Goal: Task Accomplishment & Management: Use online tool/utility

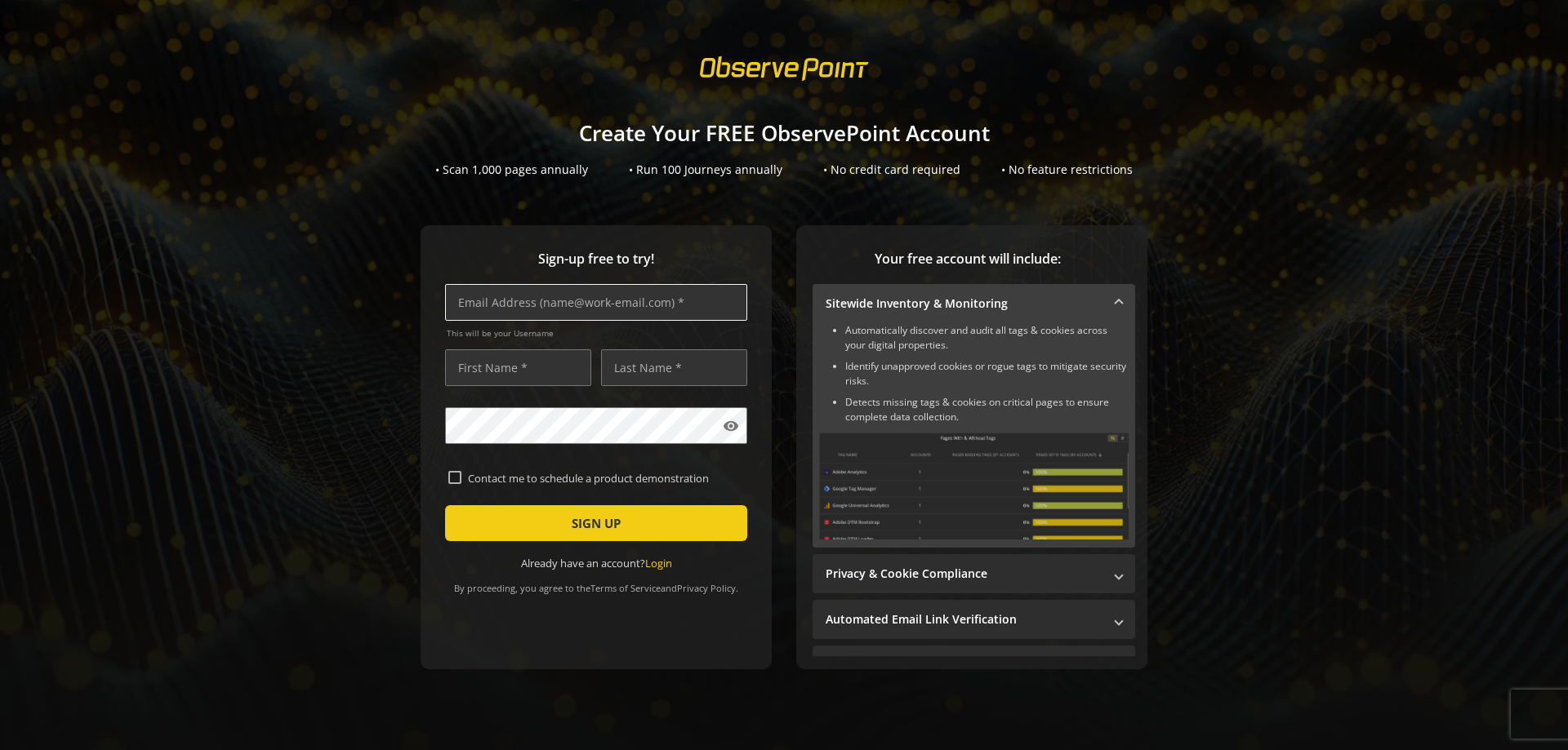
click at [496, 306] on input "text" at bounding box center [597, 302] width 302 height 37
type input "[EMAIL_ADDRESS][DOMAIN_NAME]"
type input "[PERSON_NAME]"
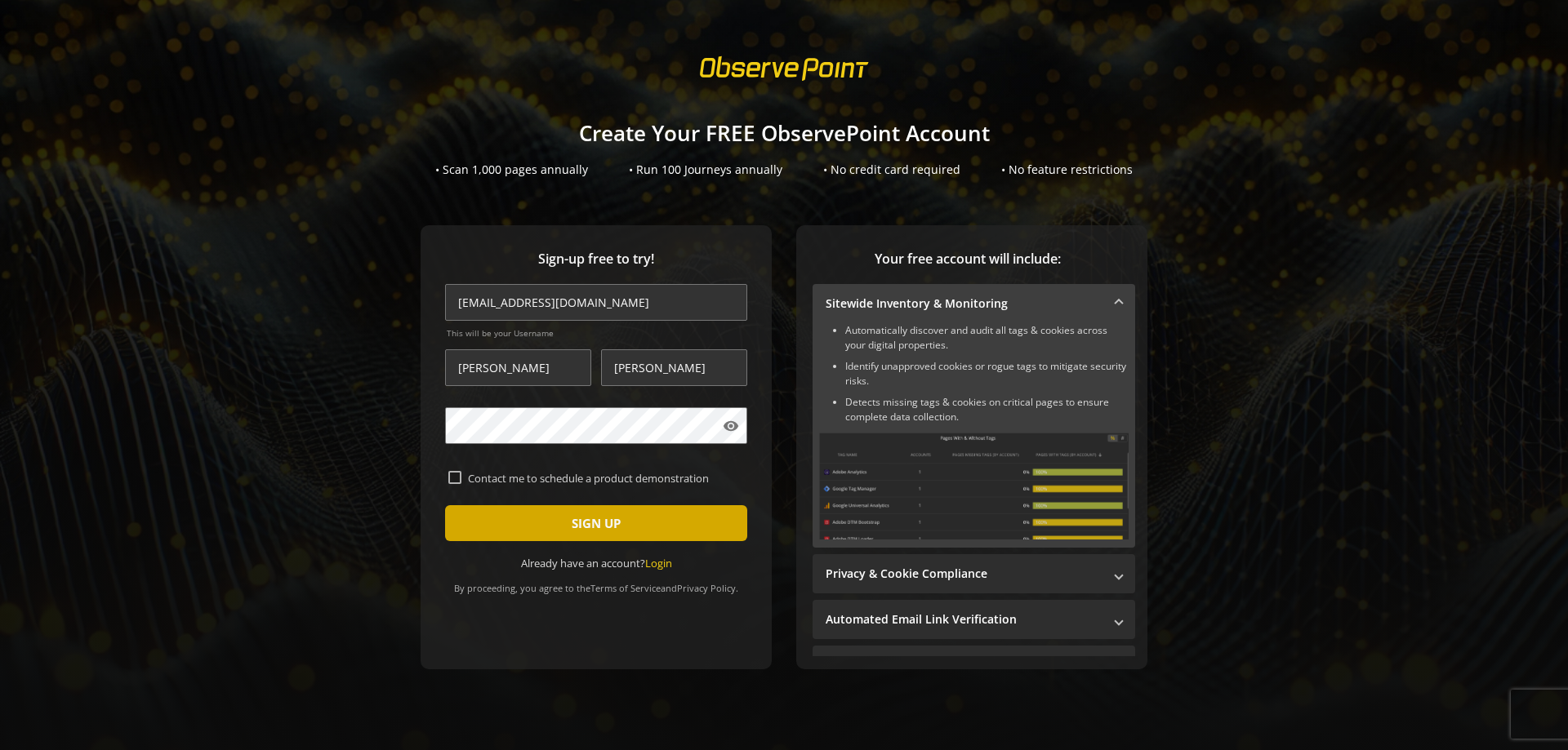
click at [523, 524] on span "submit" at bounding box center [597, 523] width 302 height 39
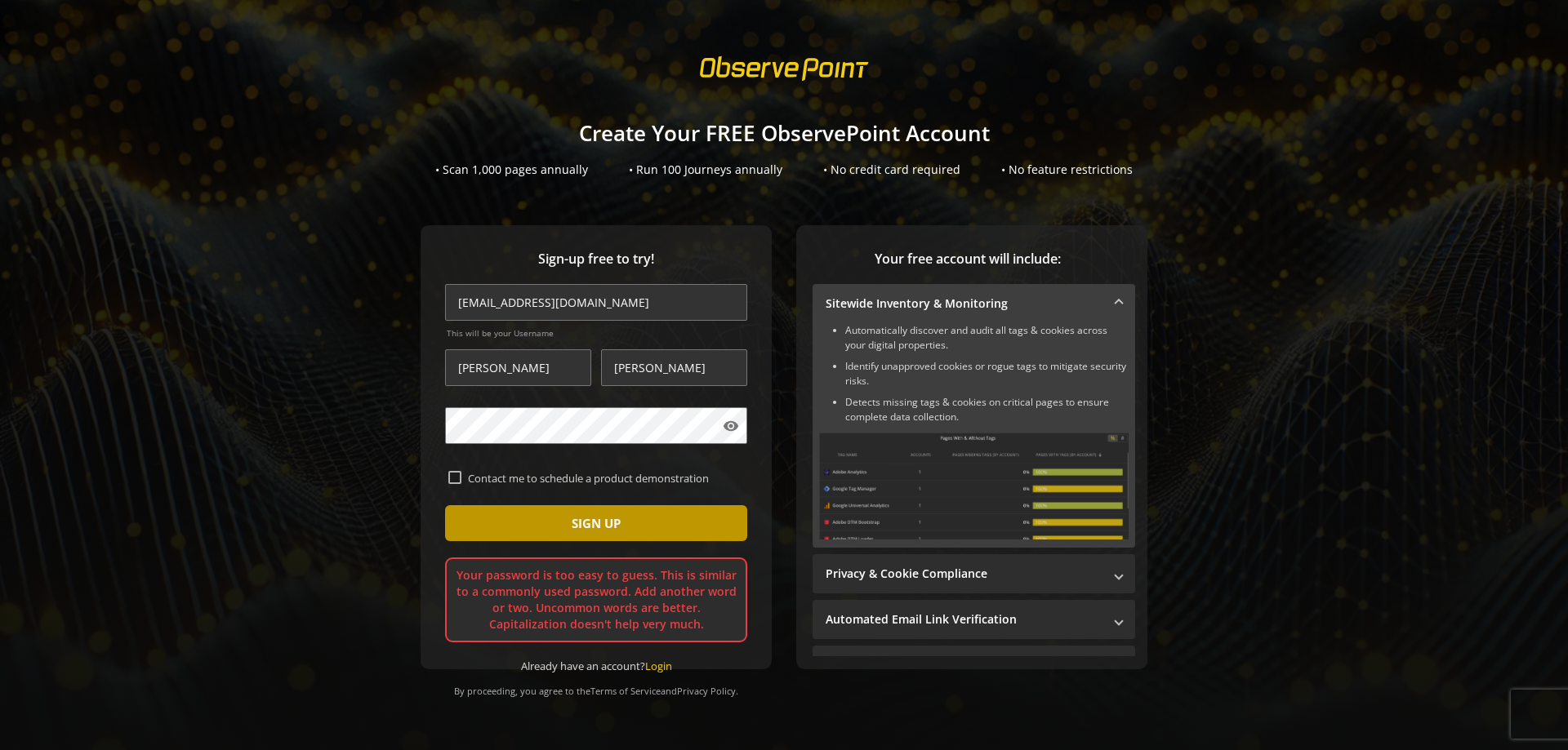
click at [577, 527] on span "SIGN UP" at bounding box center [596, 523] width 49 height 30
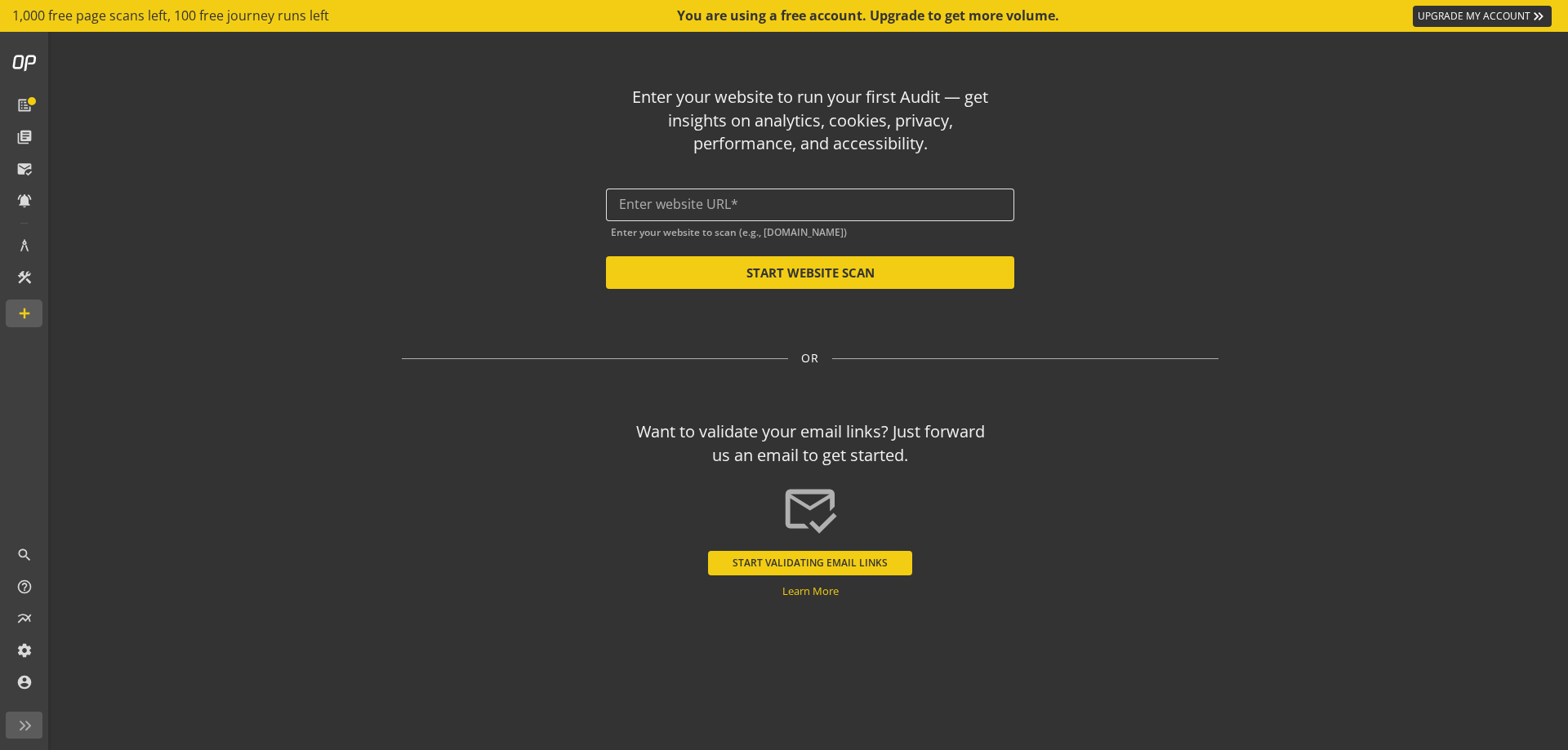
click at [743, 193] on div at bounding box center [811, 204] width 383 height 32
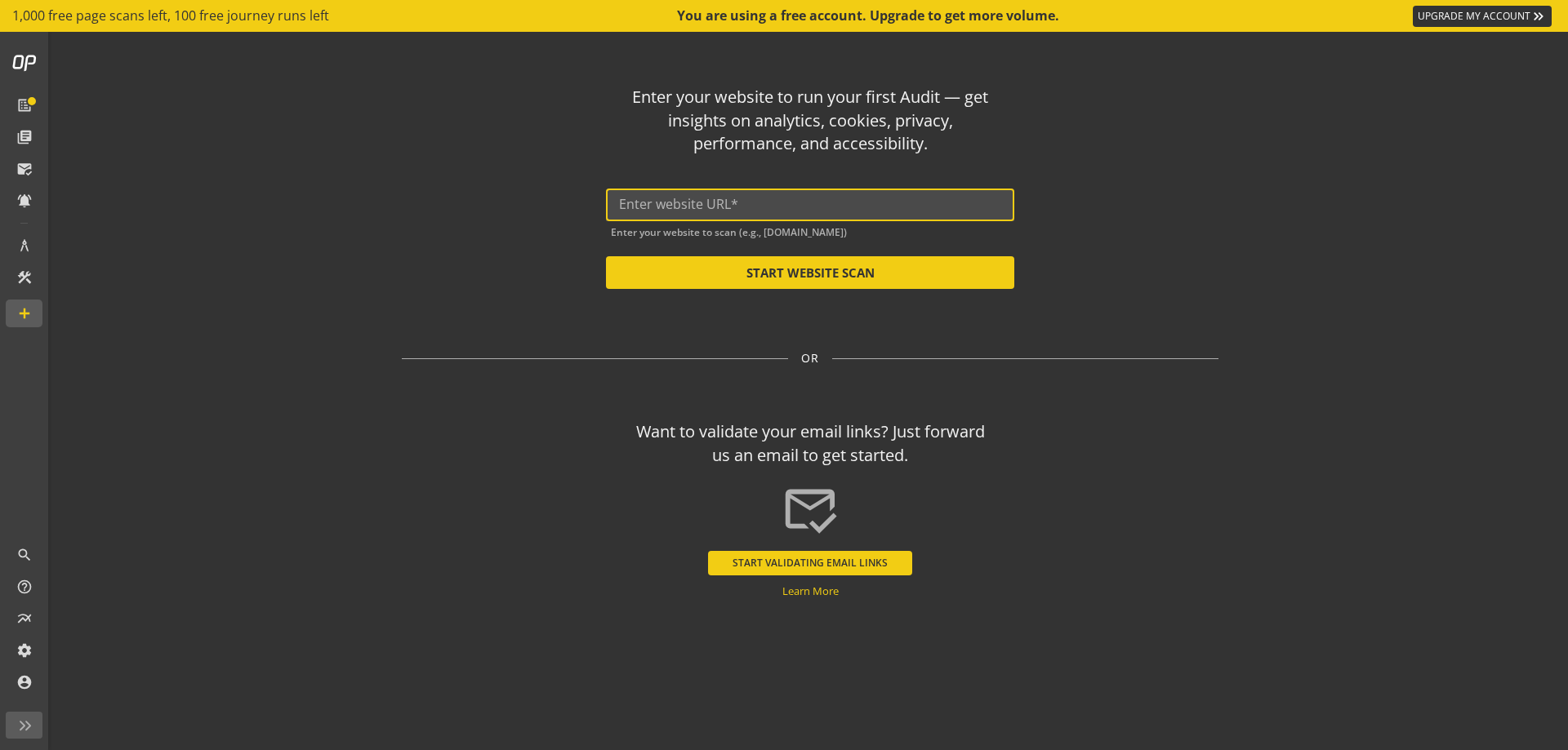
click at [726, 198] on input "text" at bounding box center [811, 204] width 383 height 16
paste input "[URL][DOMAIN_NAME]"
click at [726, 198] on input "[URL][DOMAIN_NAME]" at bounding box center [811, 204] width 383 height 16
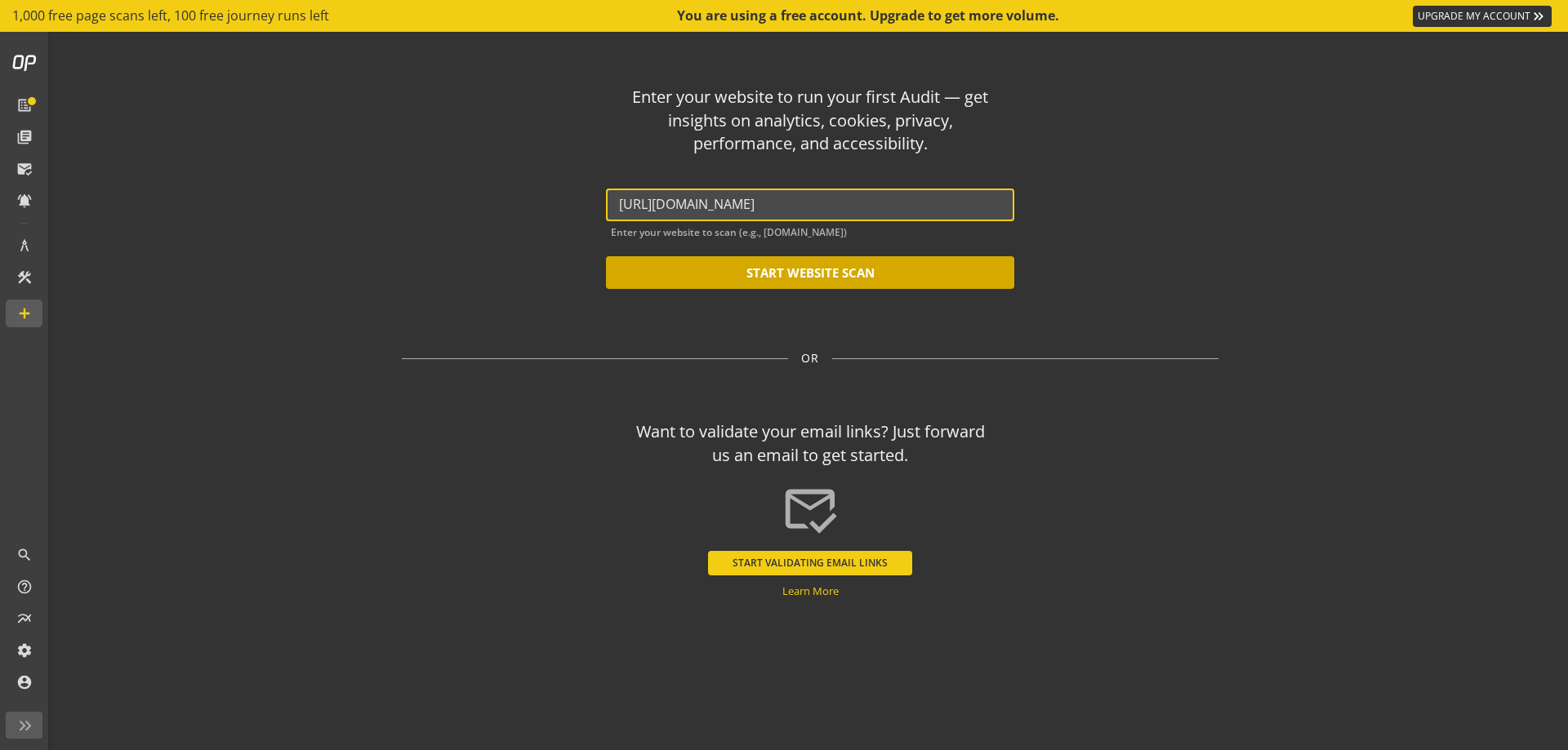
type input "[URL][DOMAIN_NAME]"
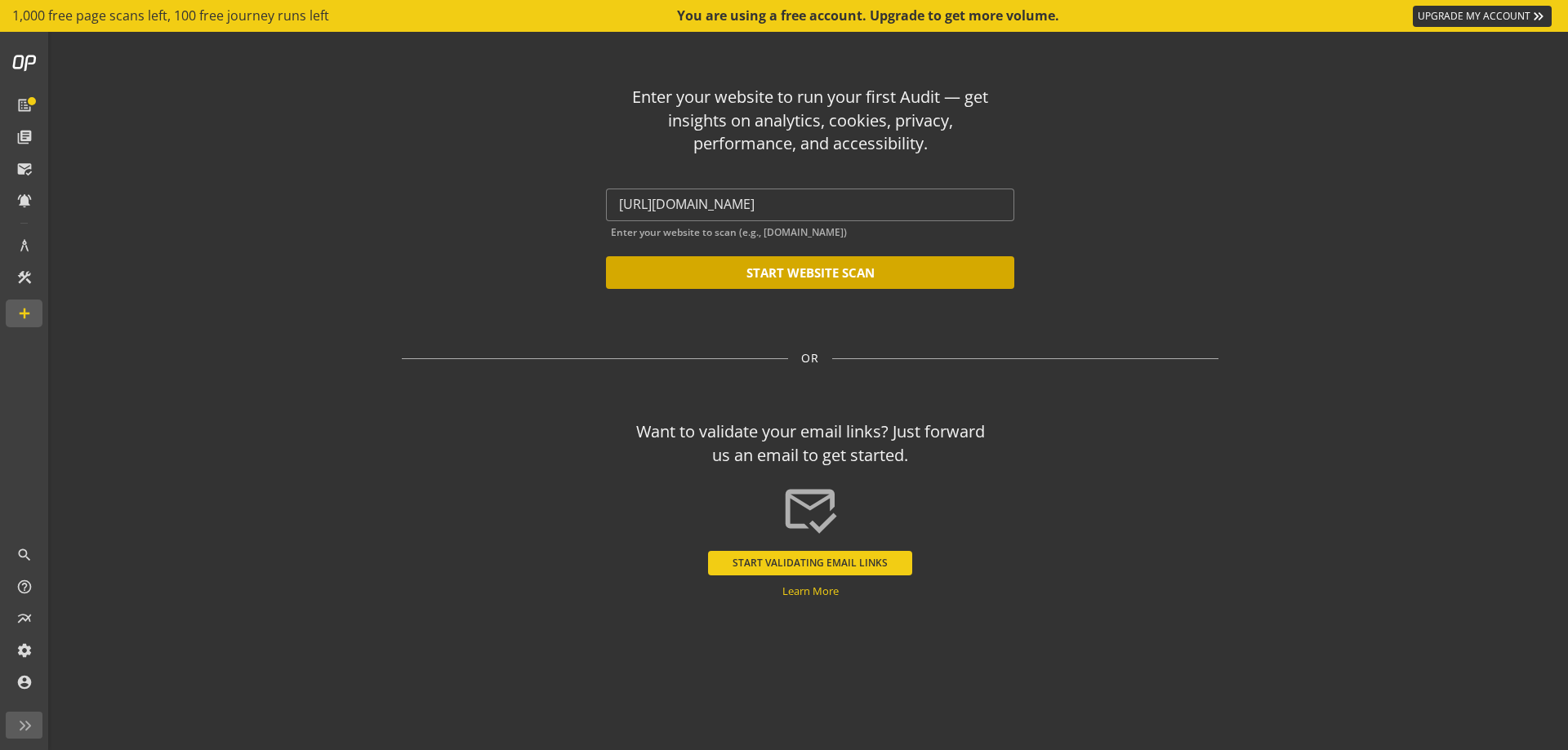
click at [721, 262] on button "START WEBSITE SCAN" at bounding box center [810, 272] width 408 height 32
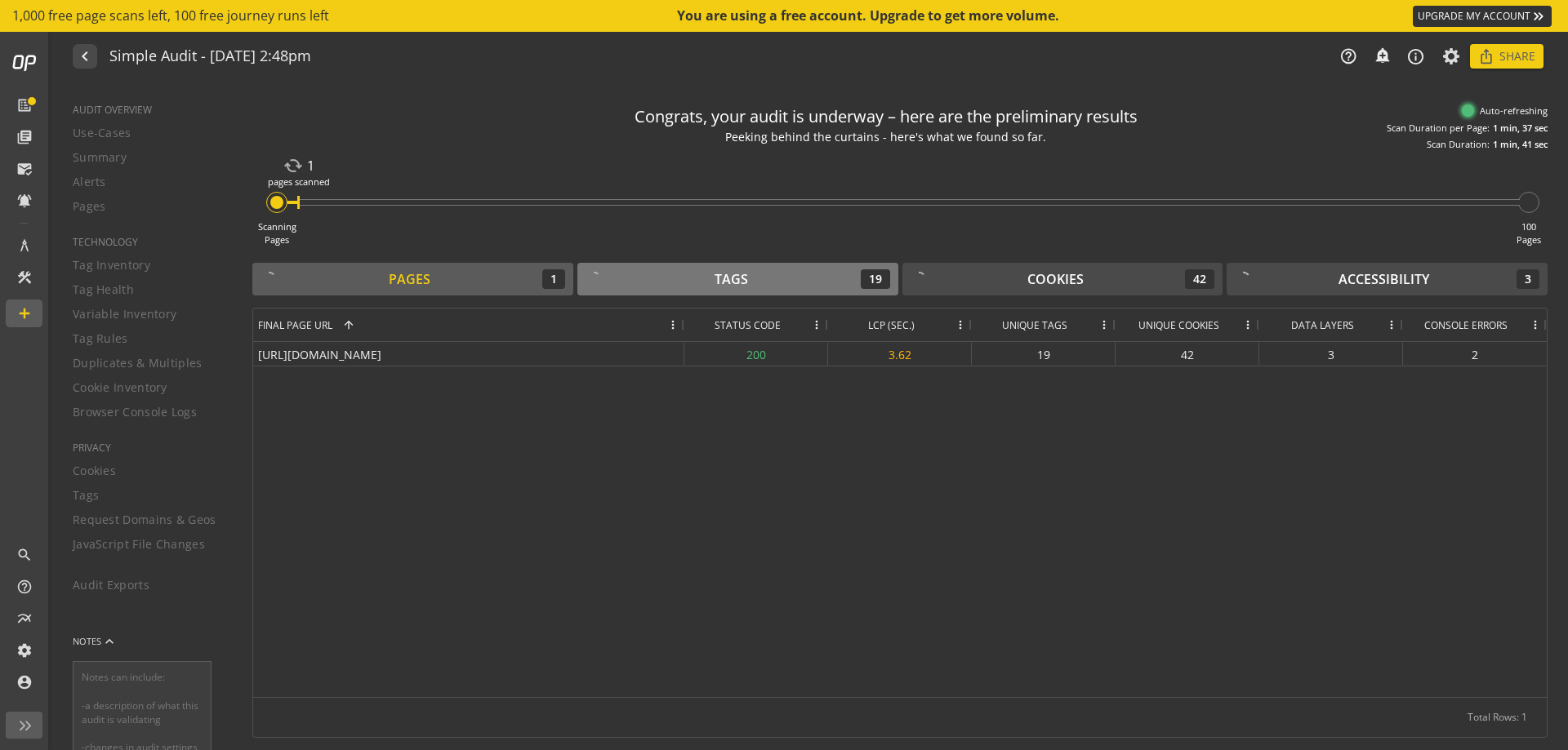
click at [820, 276] on div "Tags 19" at bounding box center [737, 279] width 305 height 19
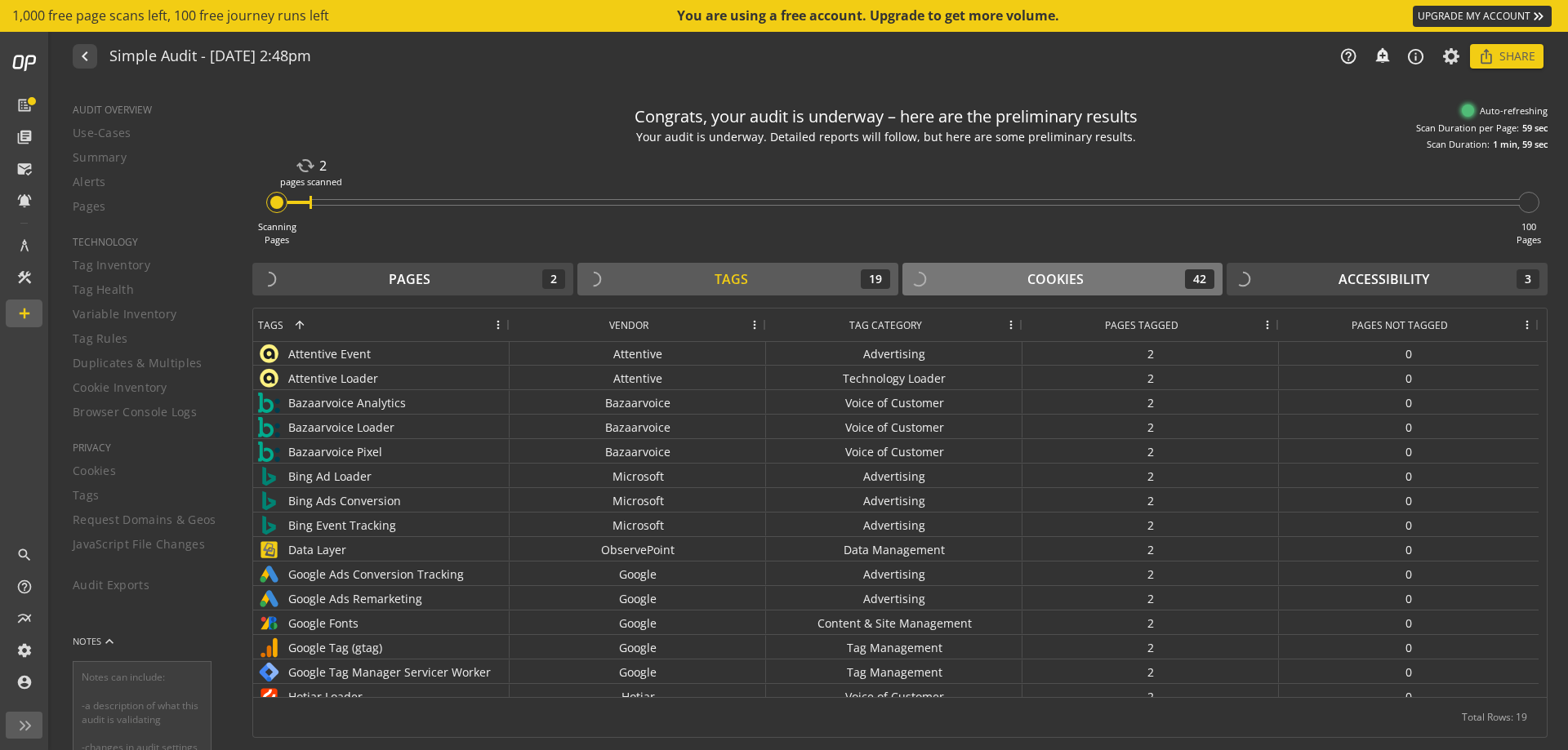
click at [1015, 275] on div "Cookies 42" at bounding box center [1062, 279] width 305 height 19
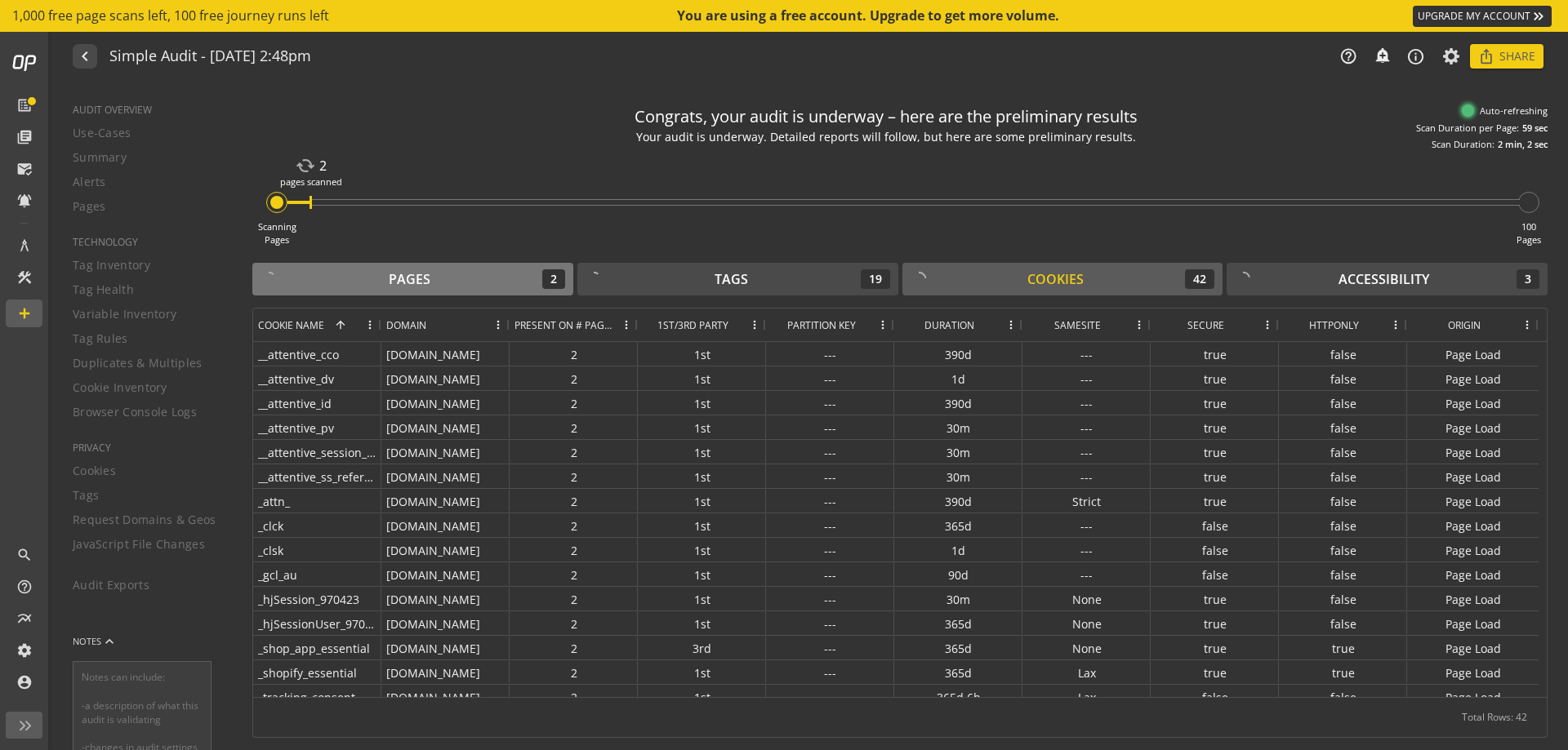
click at [411, 282] on div "Pages" at bounding box center [410, 279] width 42 height 19
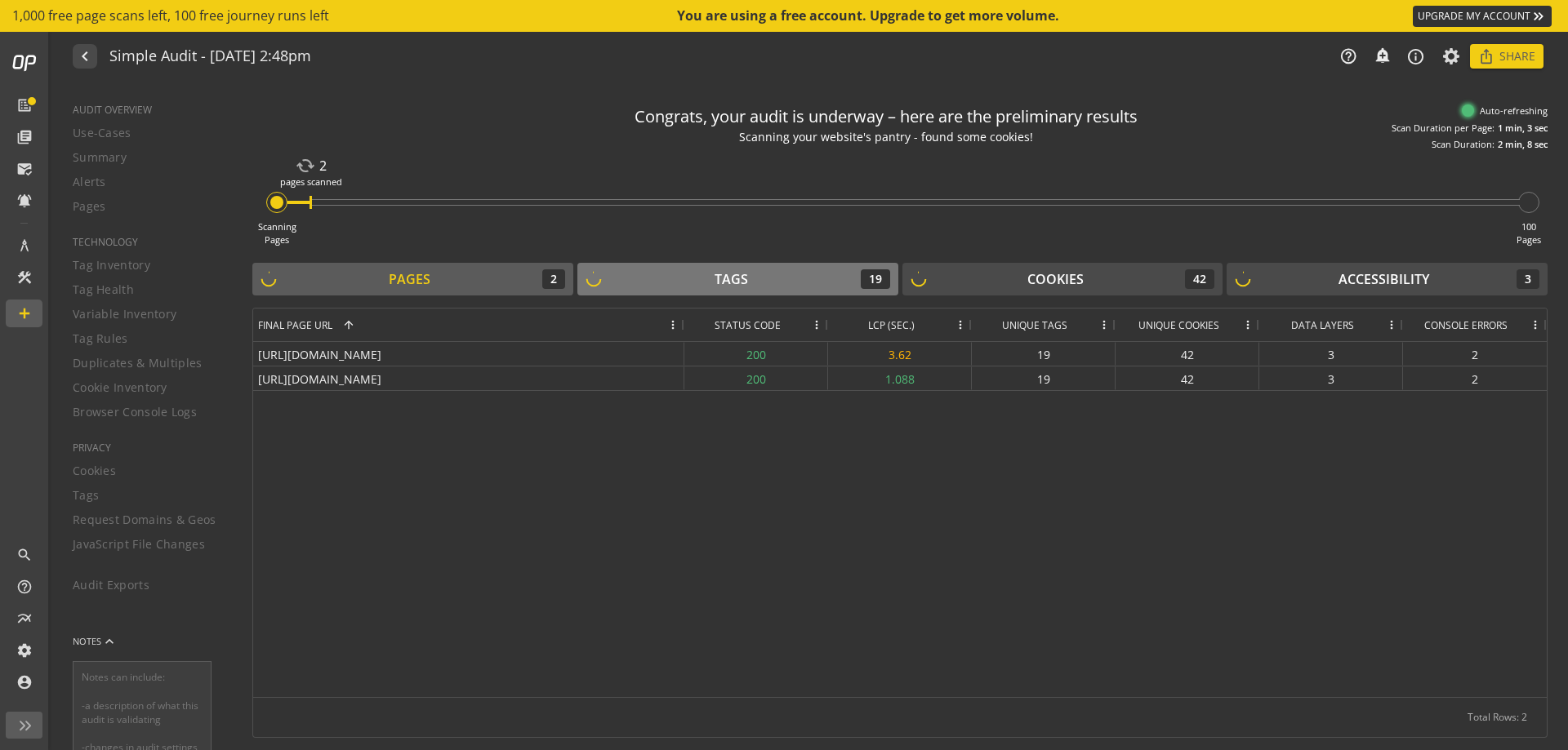
click at [696, 279] on div "Tags 19" at bounding box center [737, 279] width 305 height 19
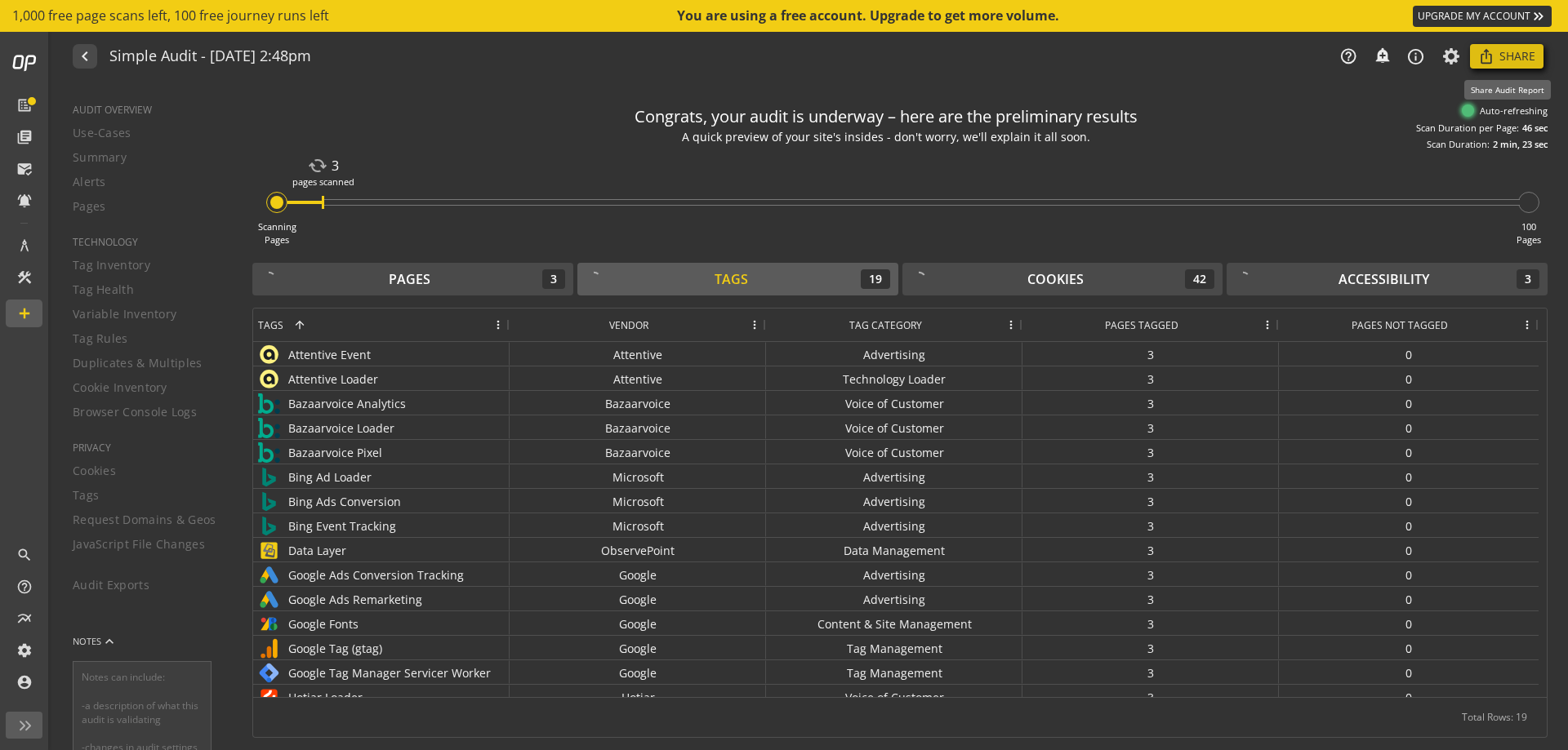
click at [1508, 52] on span "Share" at bounding box center [1516, 57] width 36 height 30
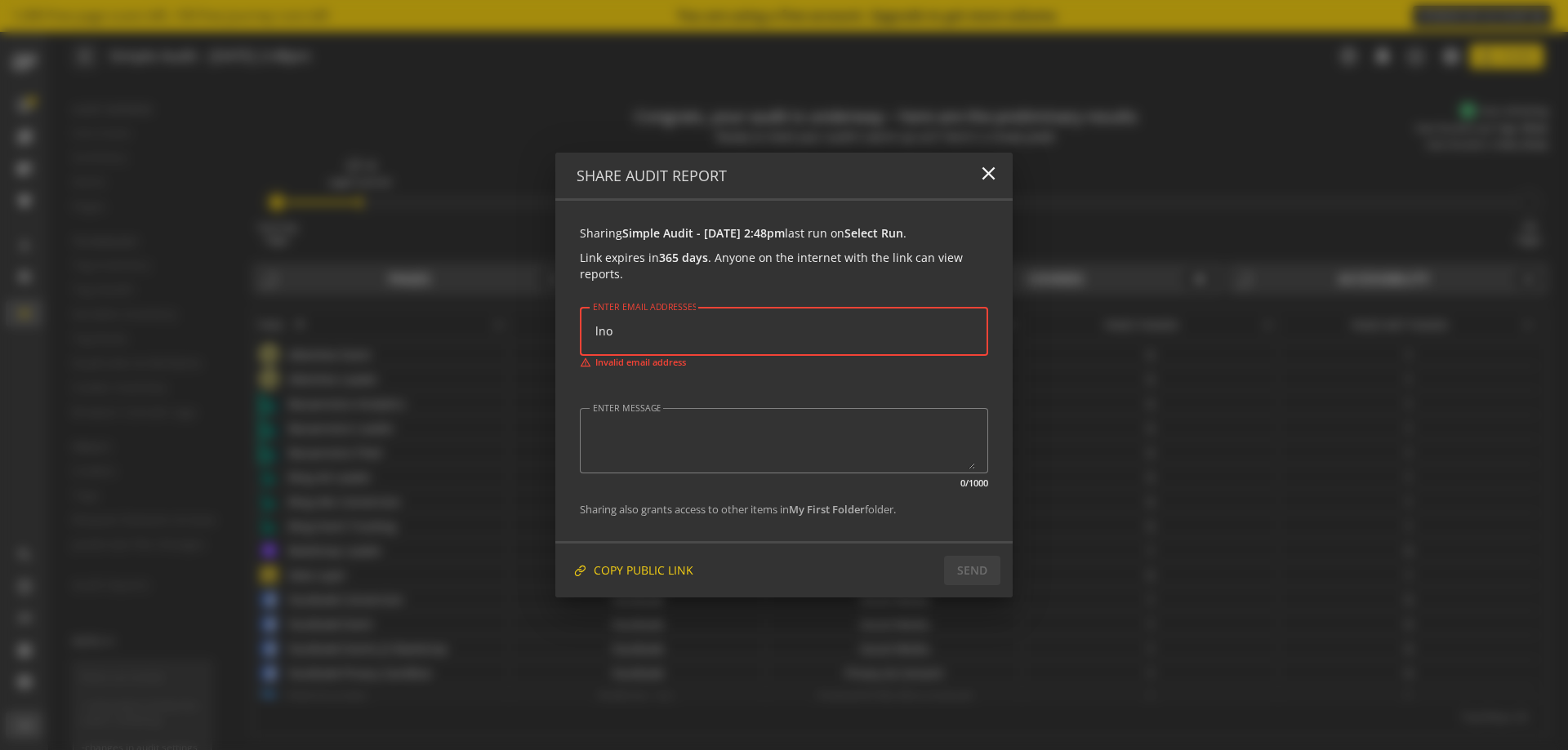
type input "[EMAIL_ADDRESS][DOMAIN_NAME]"
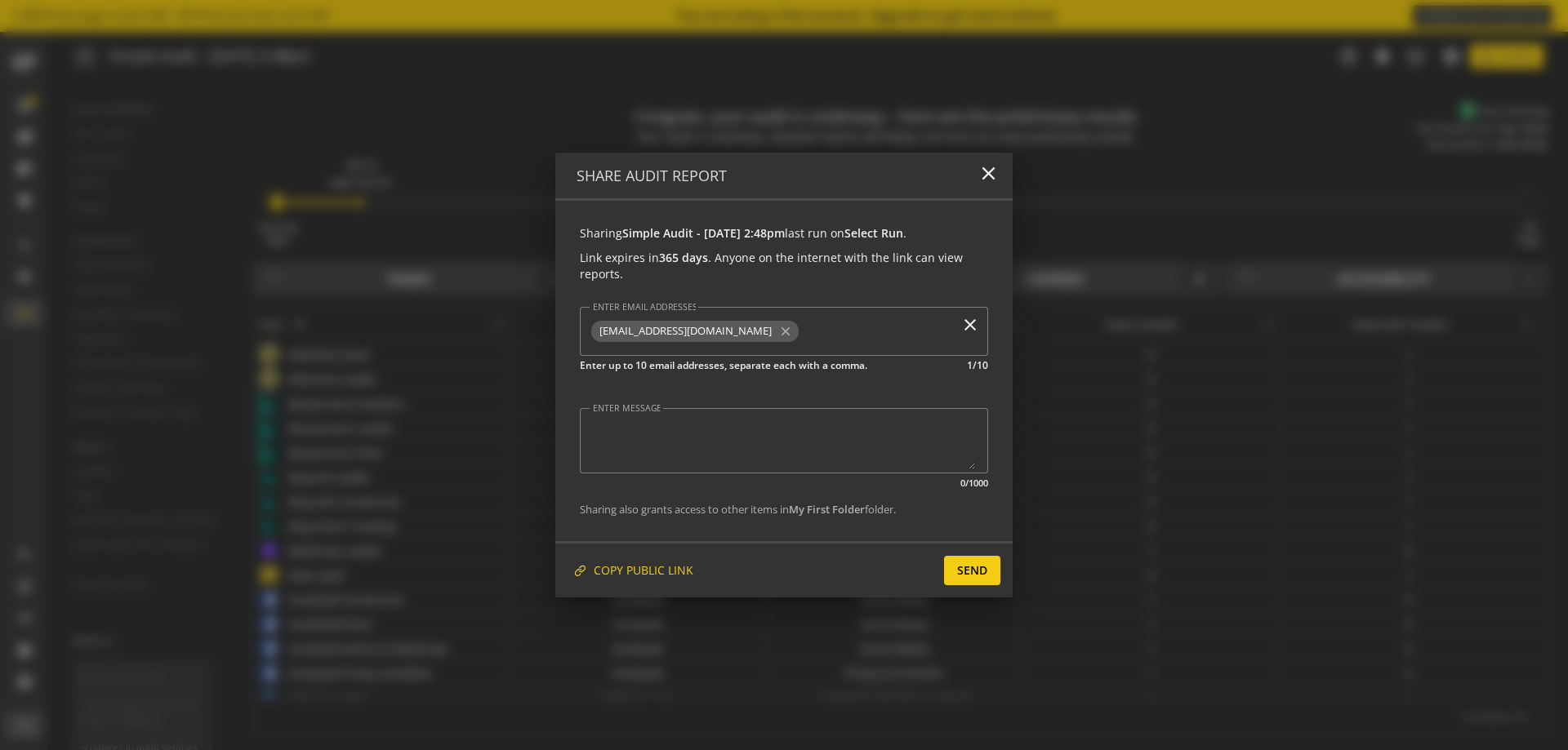
click at [889, 382] on div "ENTER EMAIL ADDRESSES [EMAIL_ADDRESS][DOMAIN_NAME] close close Enter up to 10 e…" at bounding box center [784, 341] width 408 height 101
click at [976, 571] on span "SEND" at bounding box center [972, 571] width 31 height 30
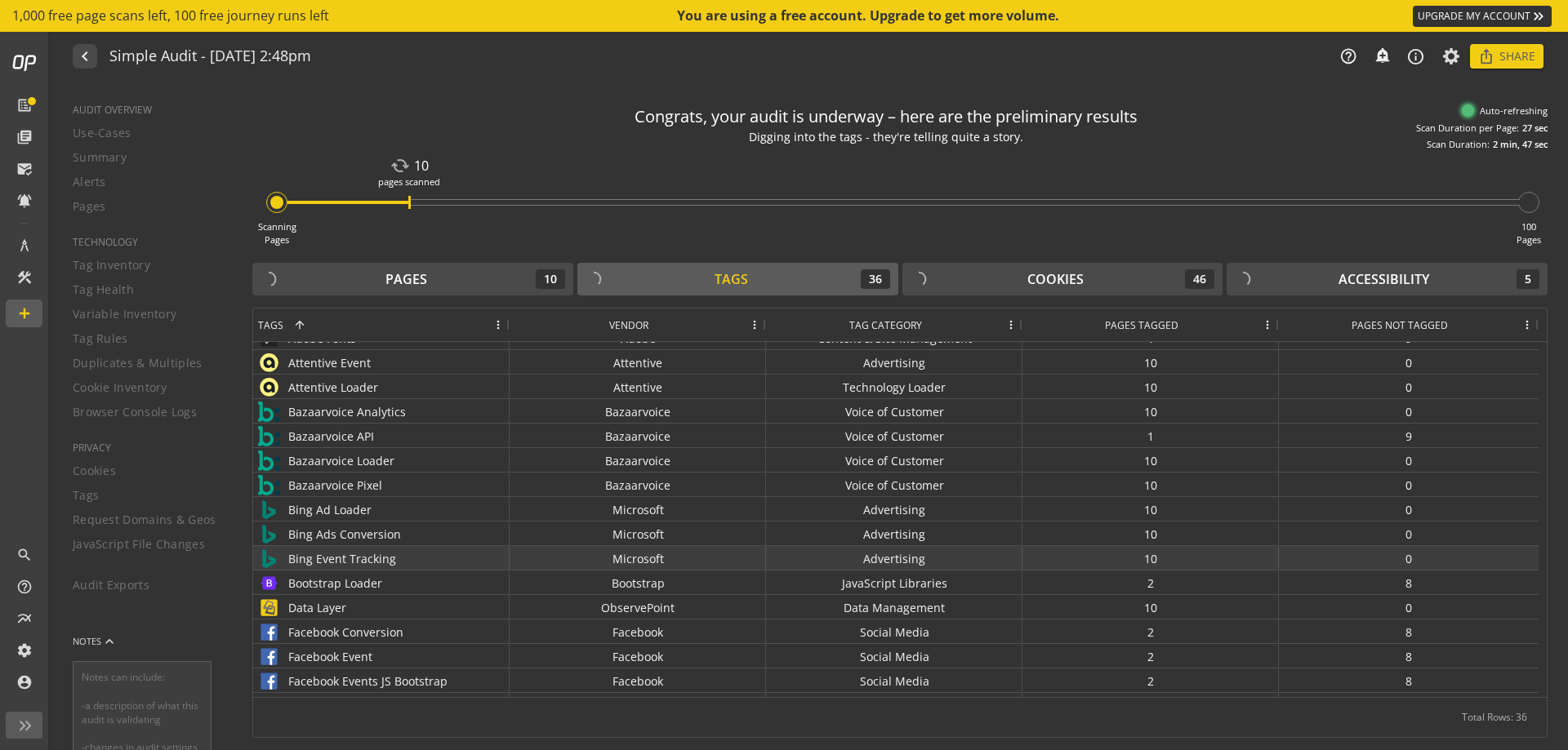
scroll to position [26, 0]
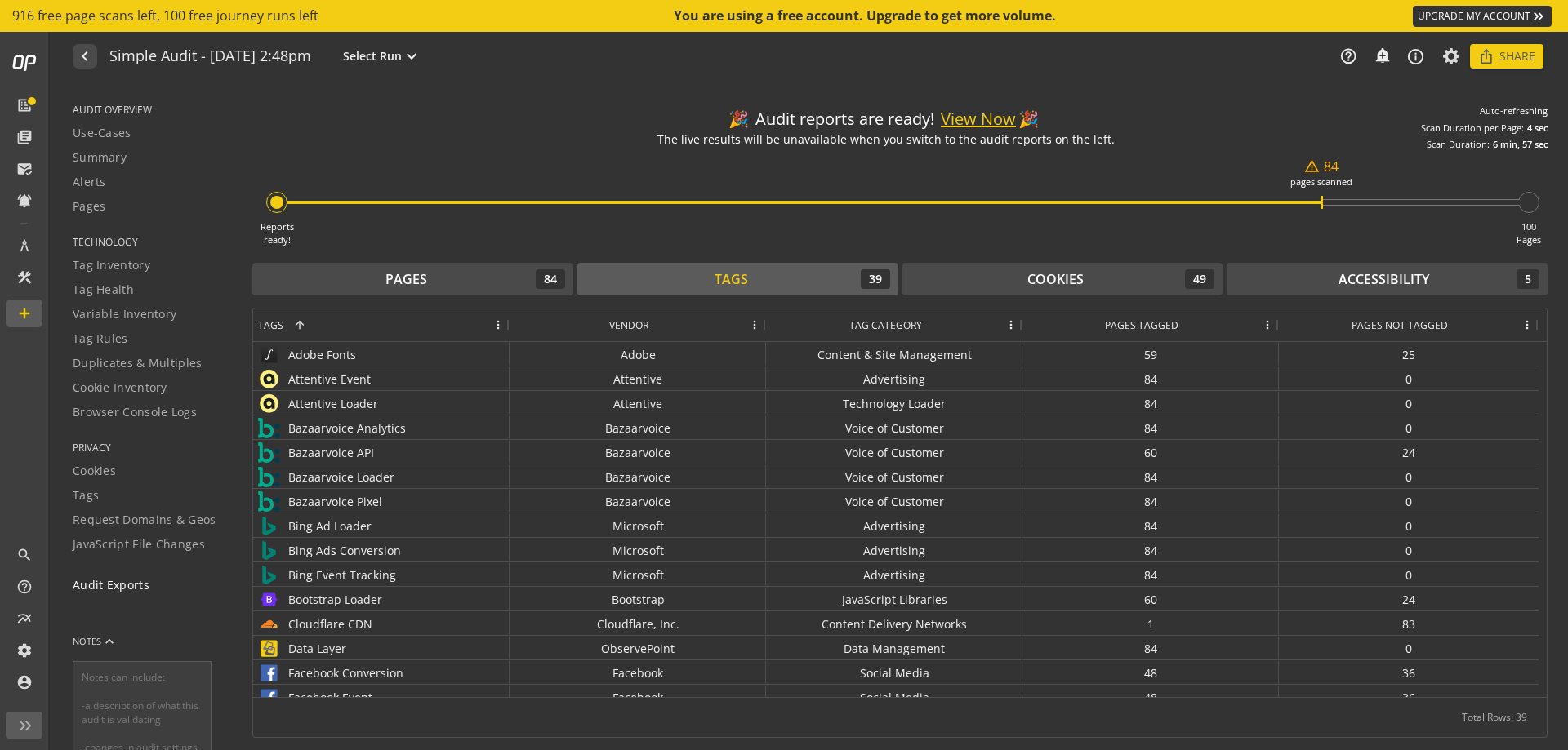
click at [123, 581] on span "Audit Exports" at bounding box center [111, 585] width 77 height 17
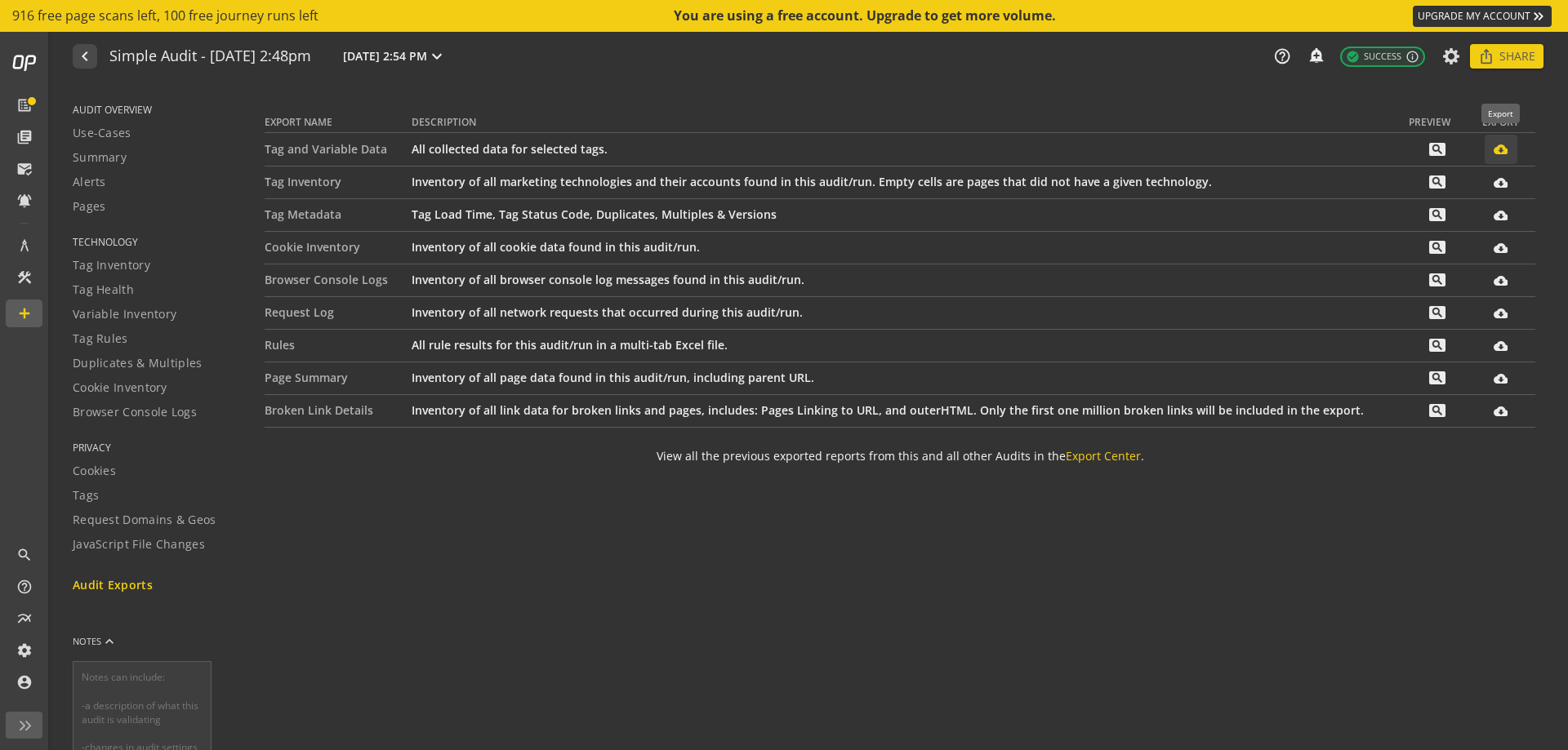
click at [1503, 144] on mat-icon "cloud_download_filled" at bounding box center [1501, 149] width 14 height 14
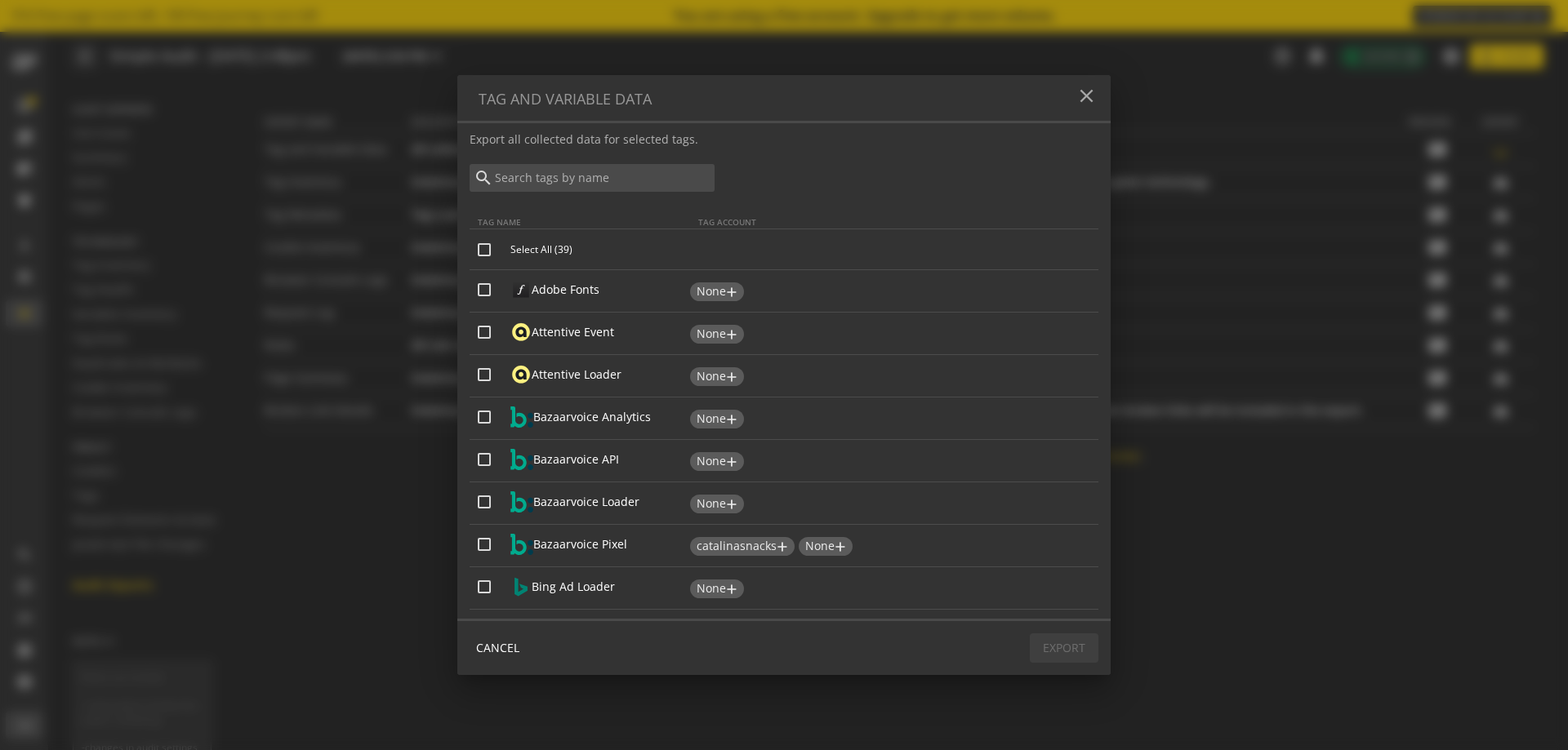
click at [487, 245] on input "Select All (39)" at bounding box center [484, 250] width 13 height 13
checkbox input "true"
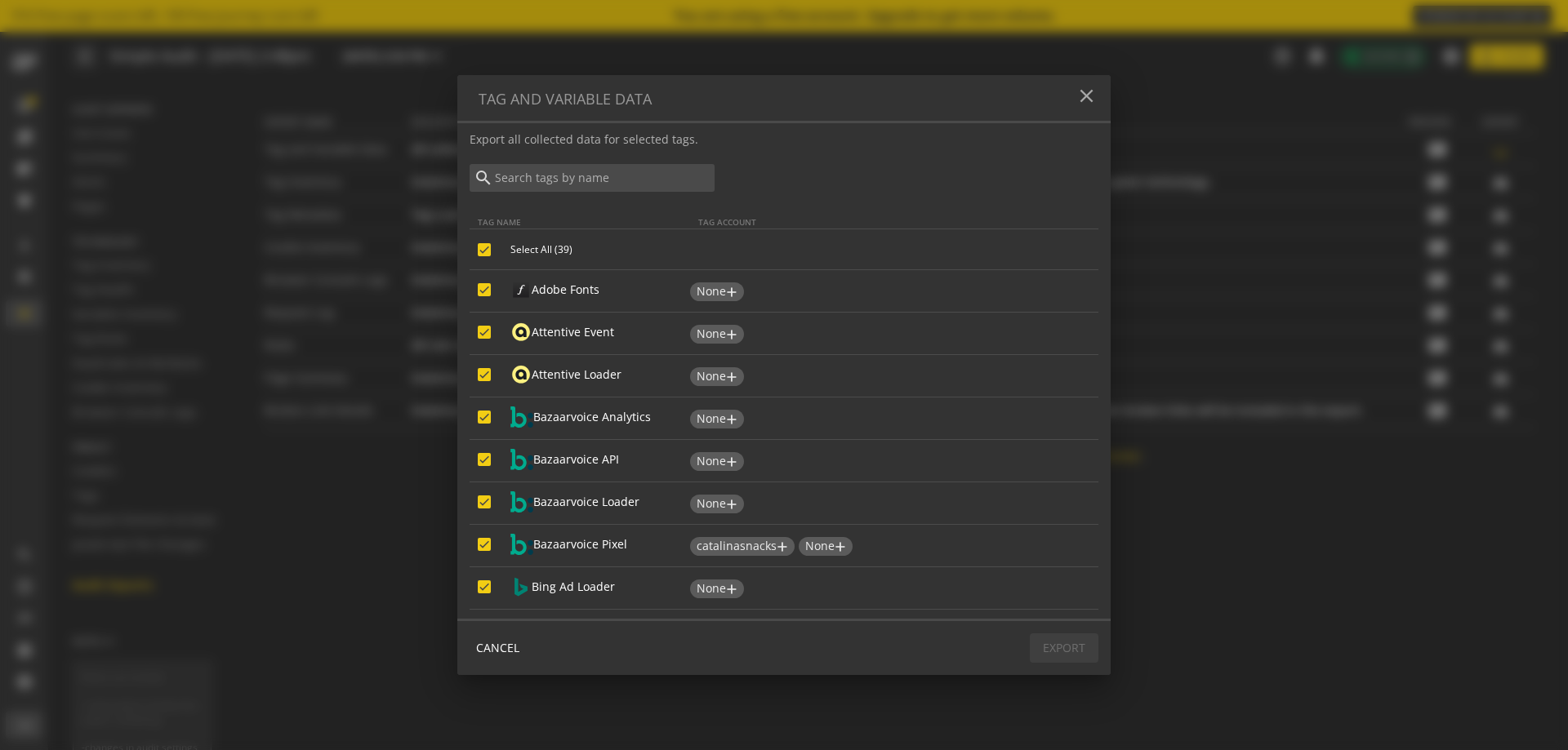
checkbox input "true"
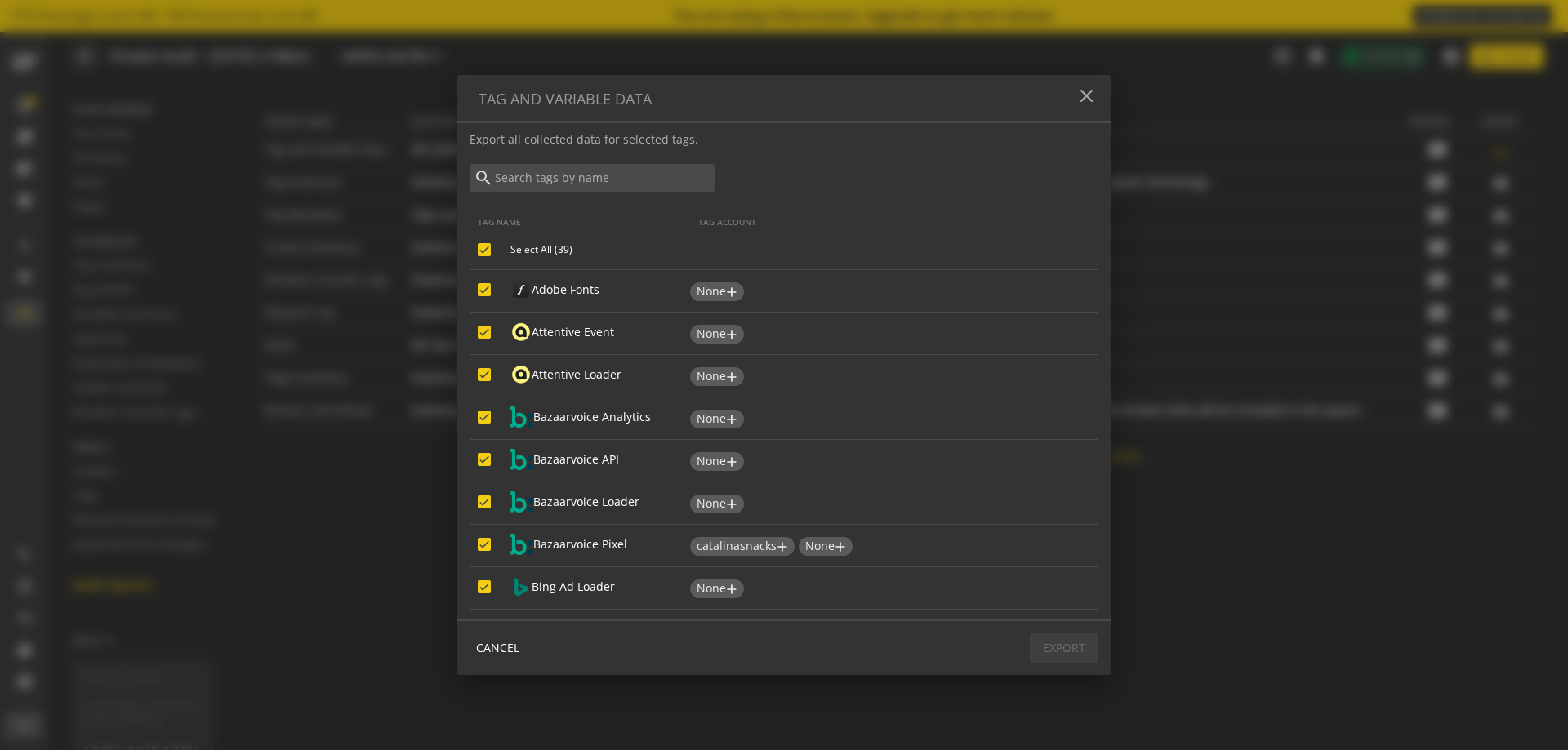
checkbox input "true"
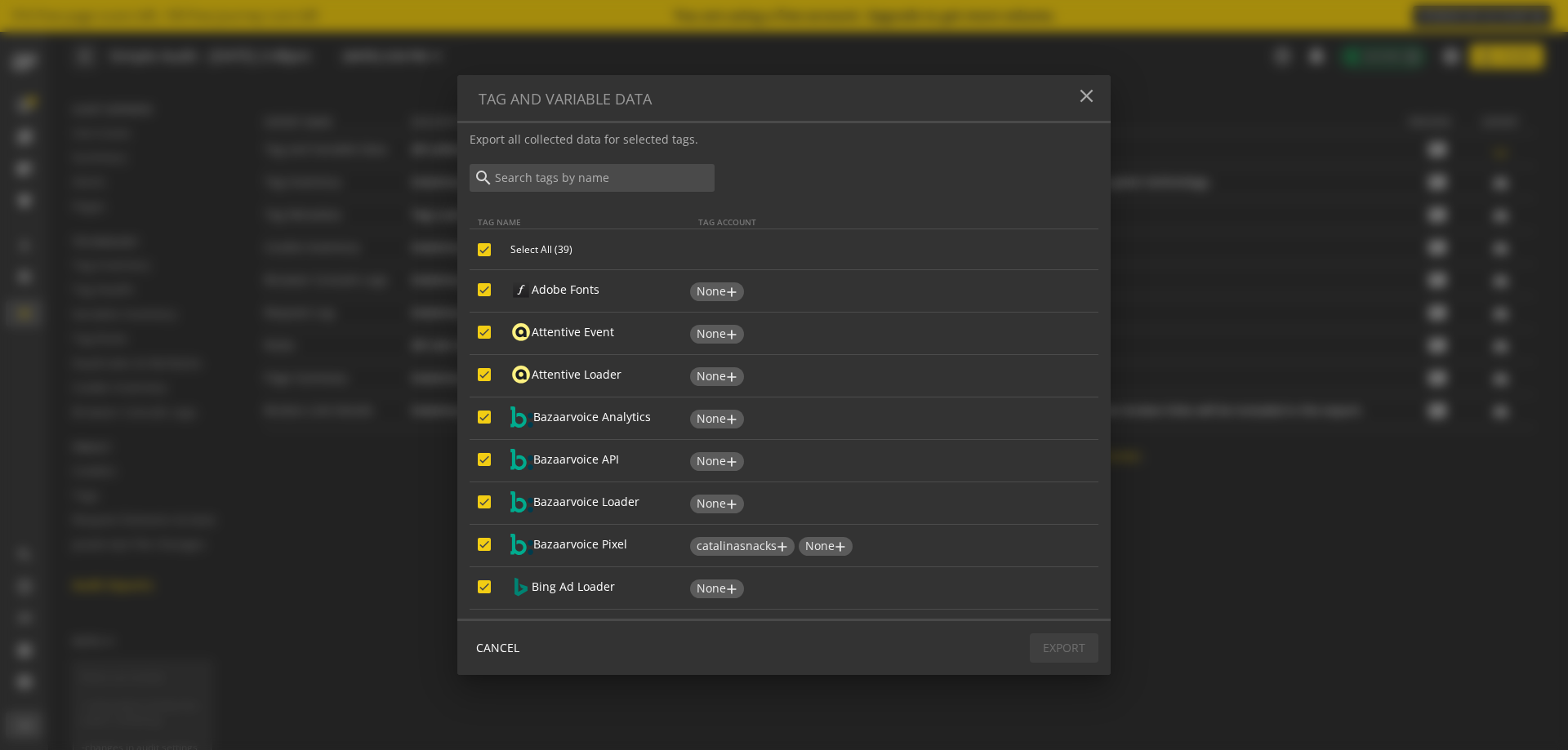
checkbox input "true"
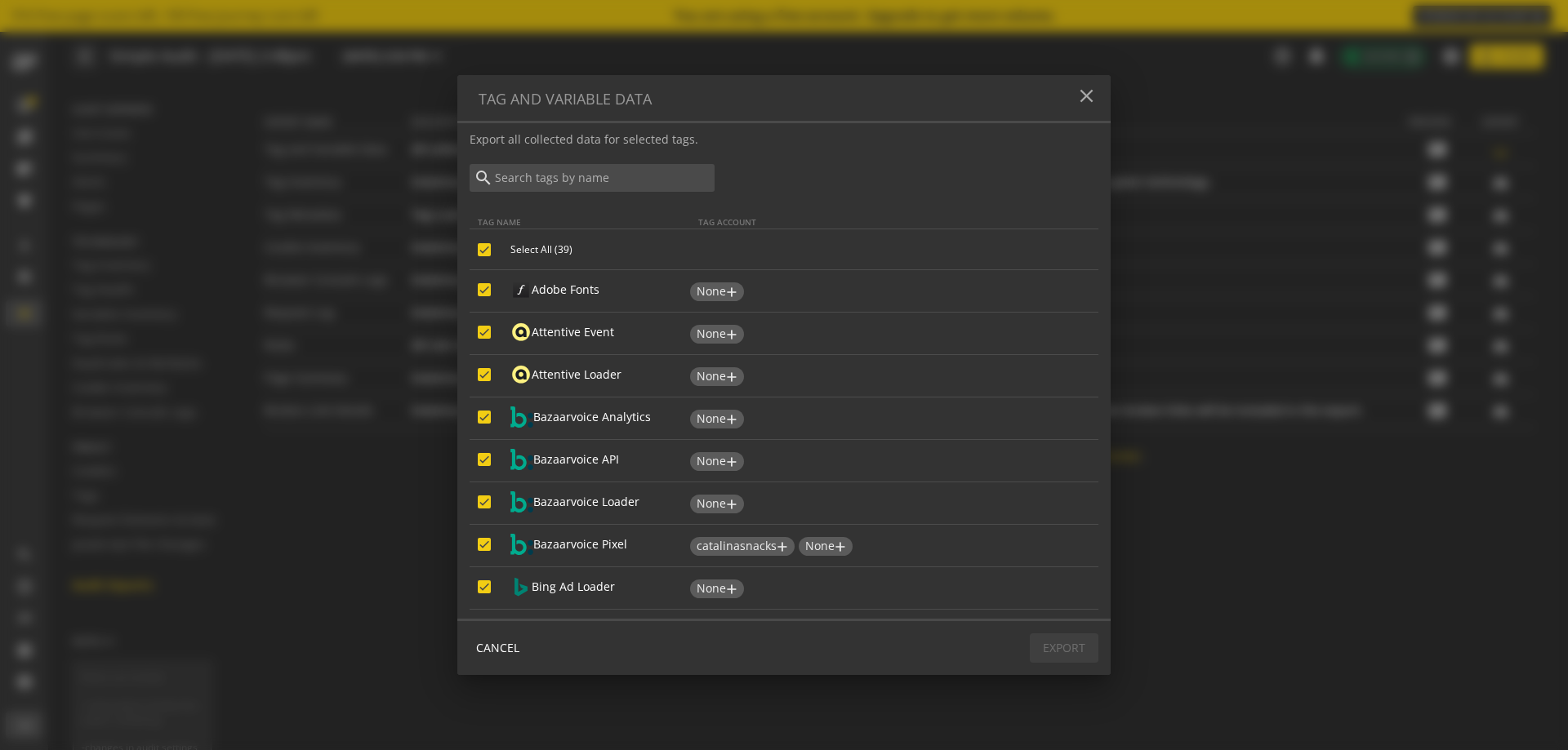
checkbox input "true"
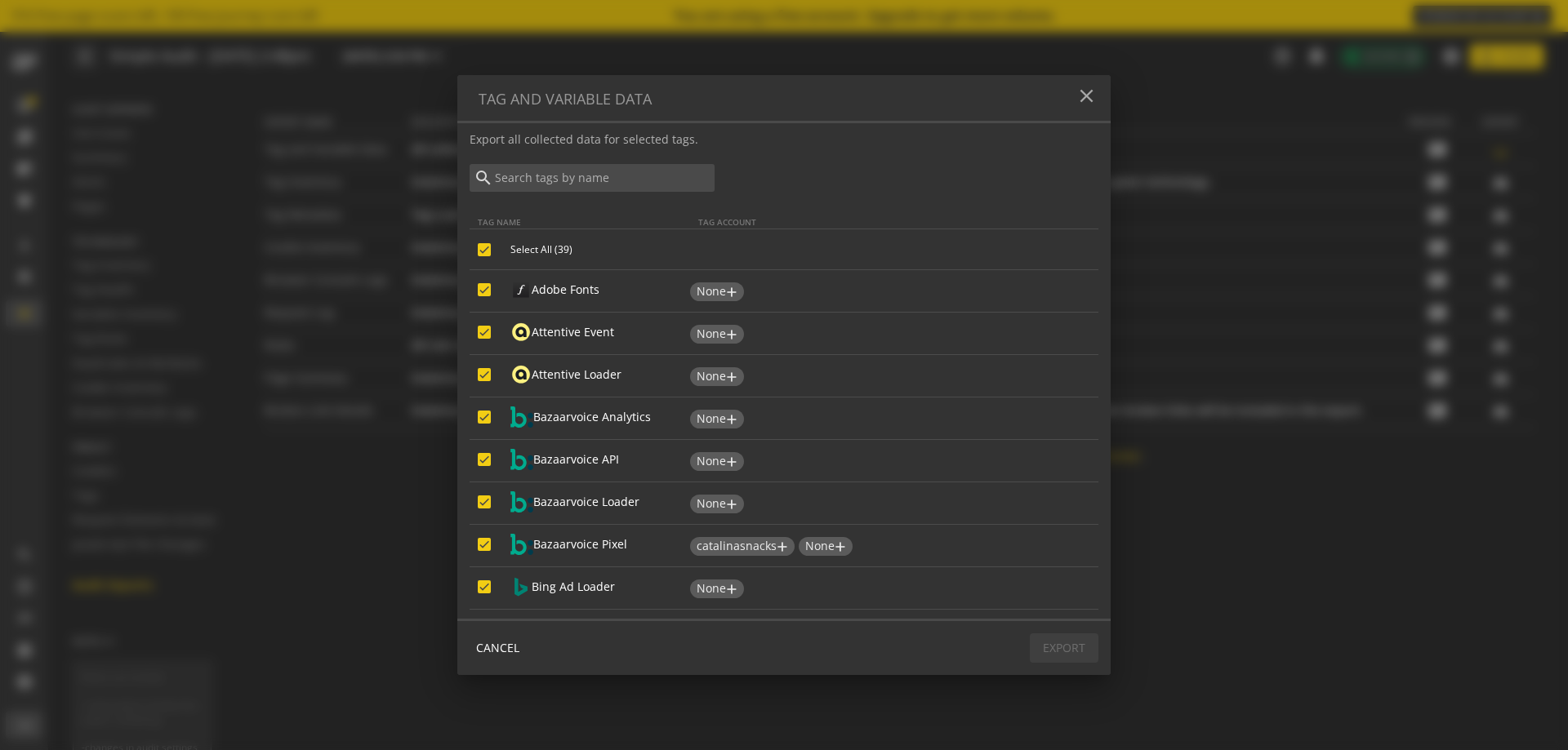
checkbox input "true"
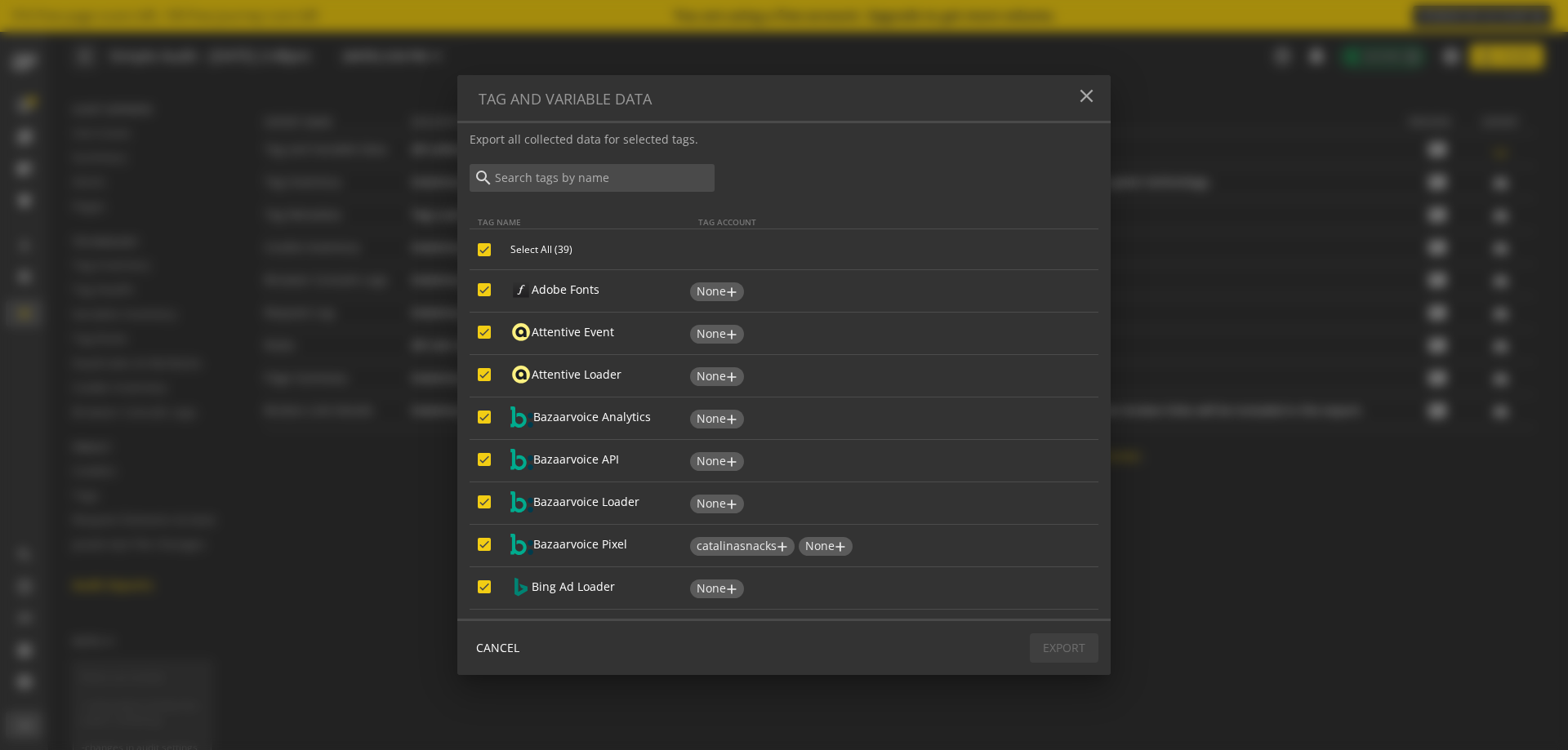
checkbox input "true"
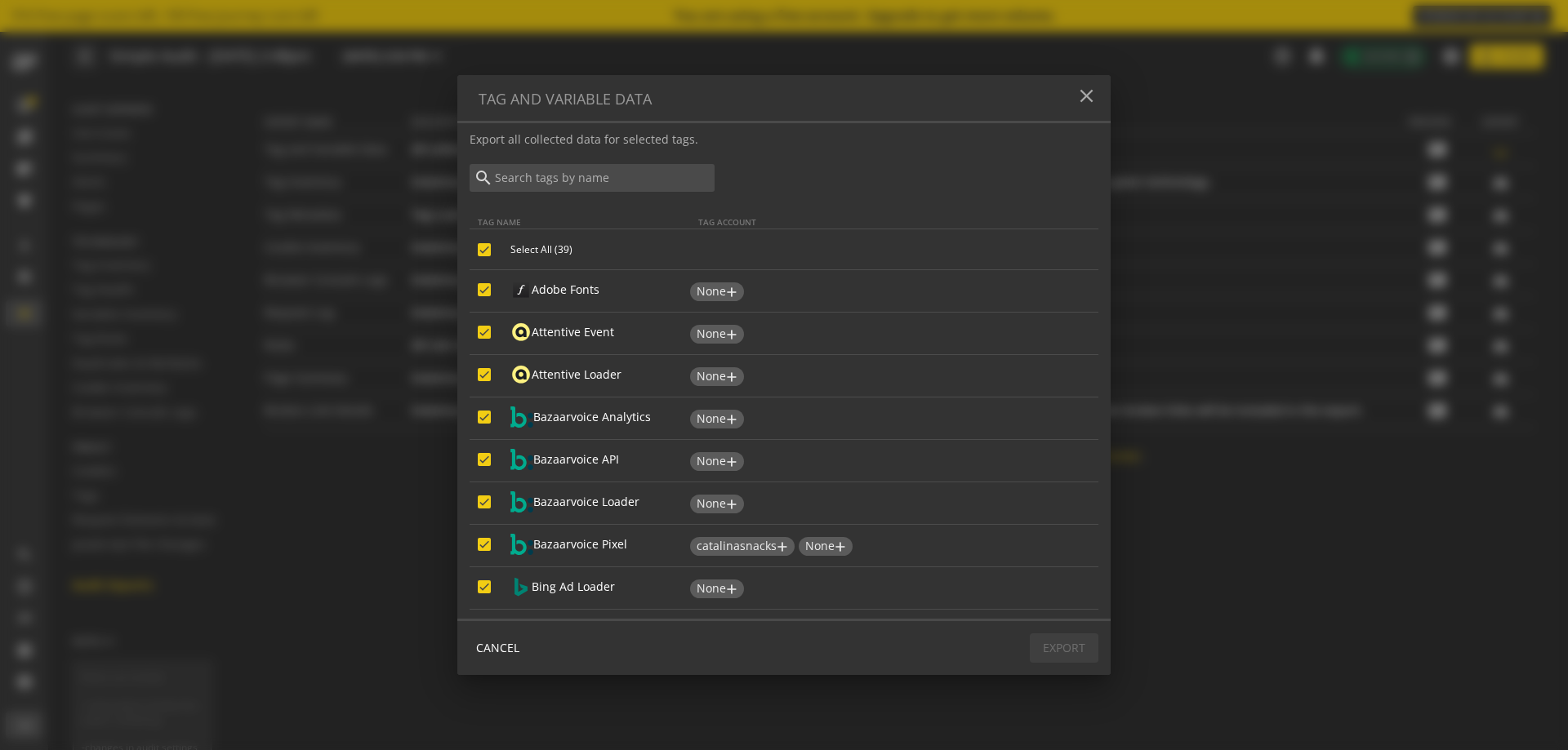
checkbox input "true"
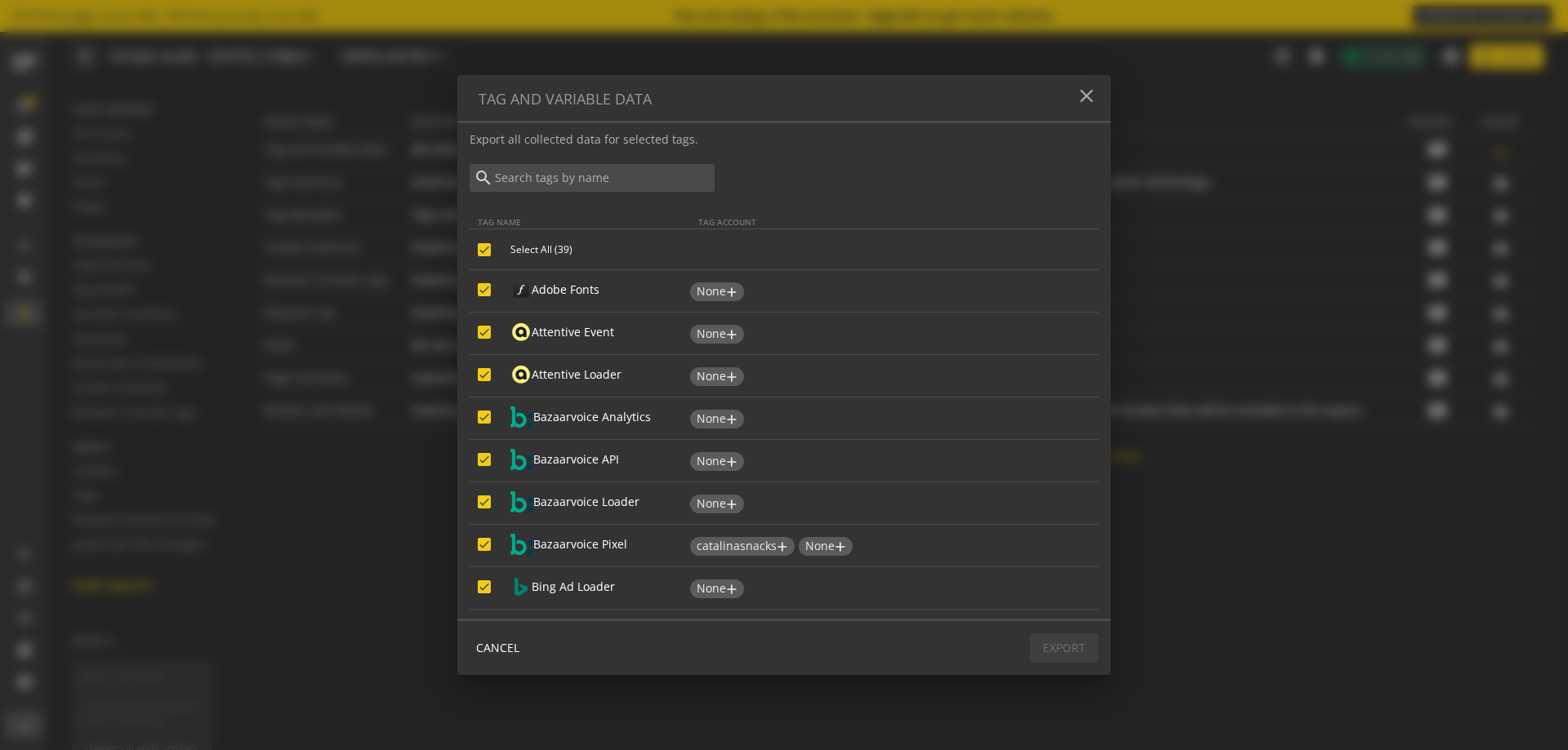
checkbox input "true"
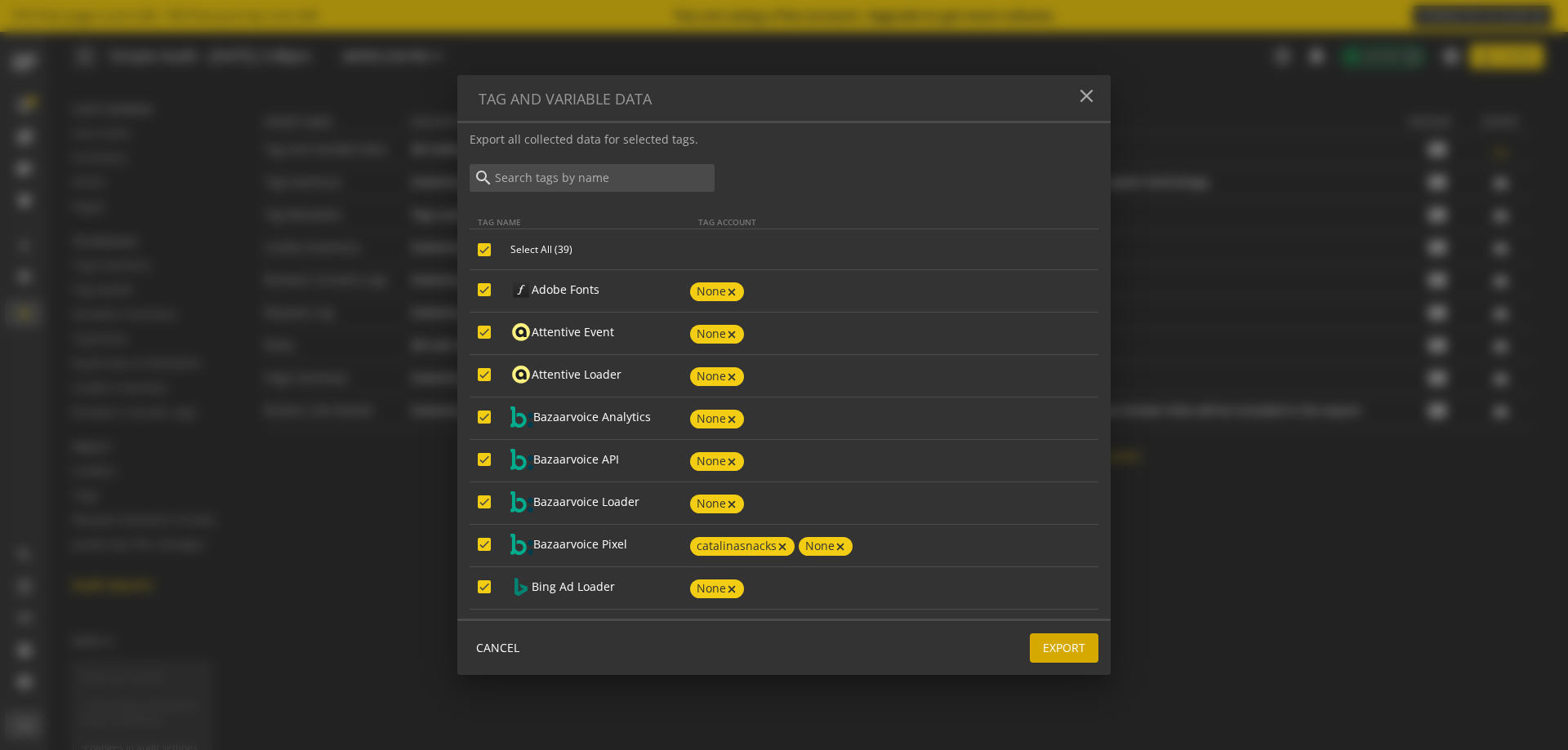
click at [1058, 643] on span "Export" at bounding box center [1064, 648] width 43 height 30
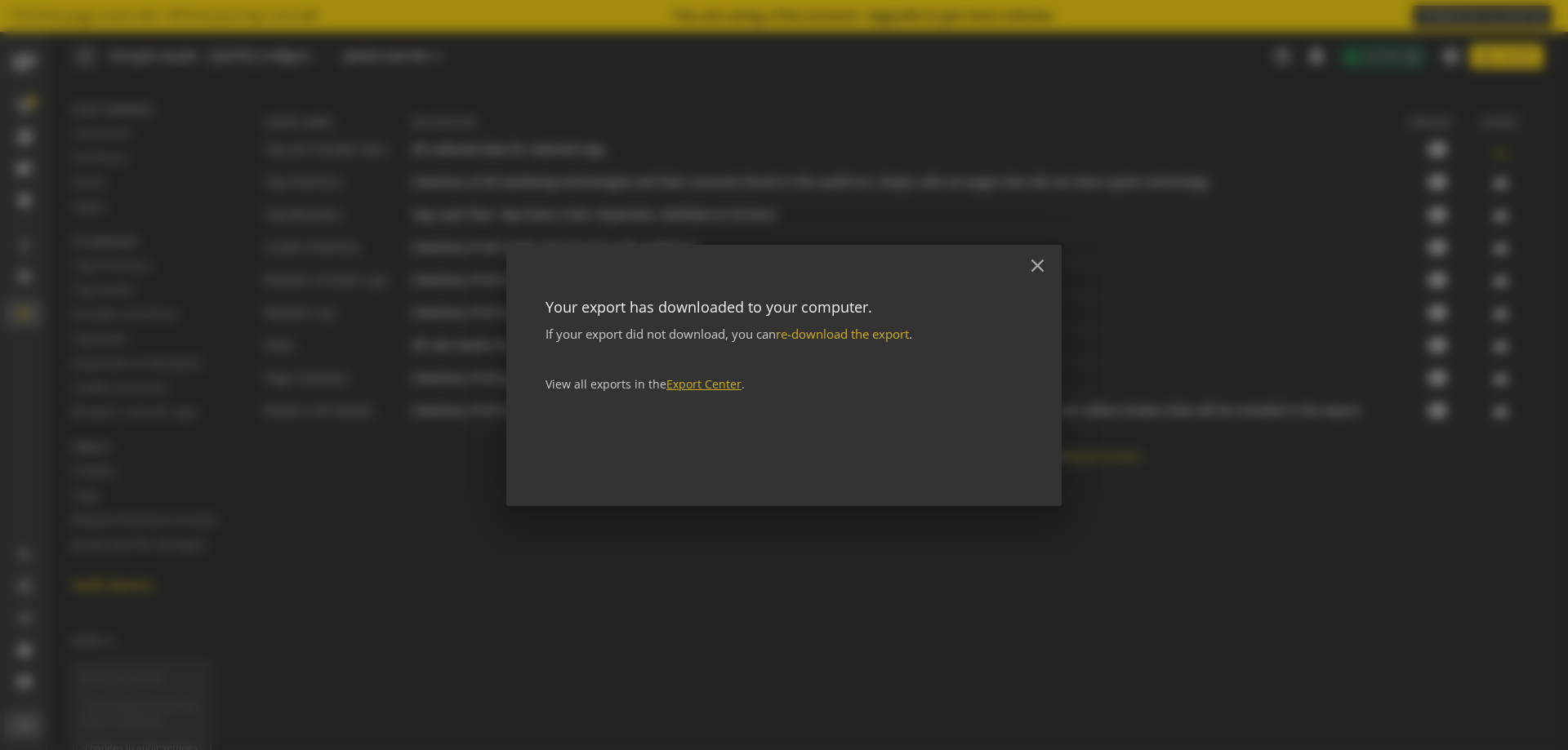
click at [700, 386] on link "Export Center" at bounding box center [704, 384] width 75 height 16
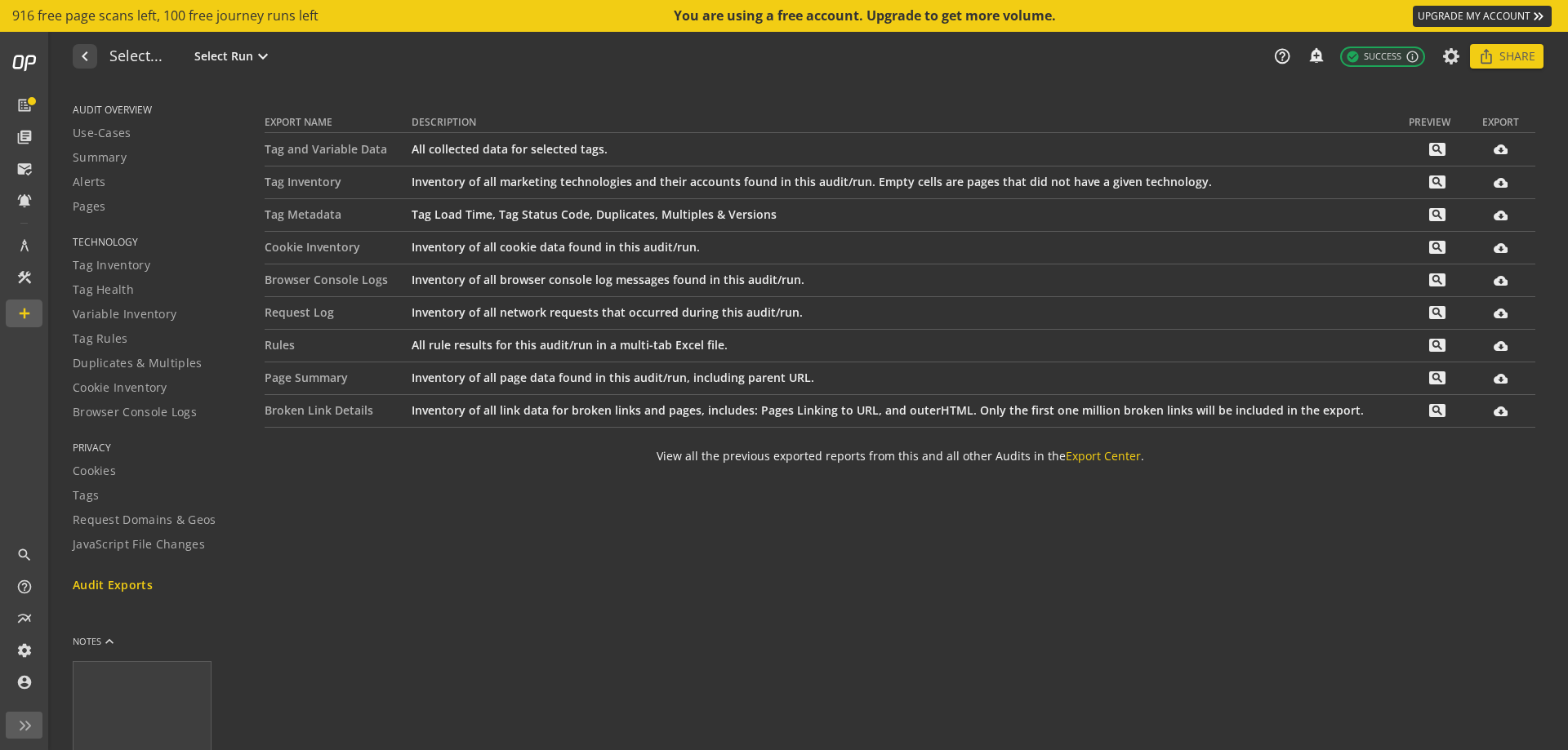
type textarea "Notes can include: -a description of what this audit is validating -changes in …"
click at [105, 502] on div "Tags" at bounding box center [152, 495] width 159 height 17
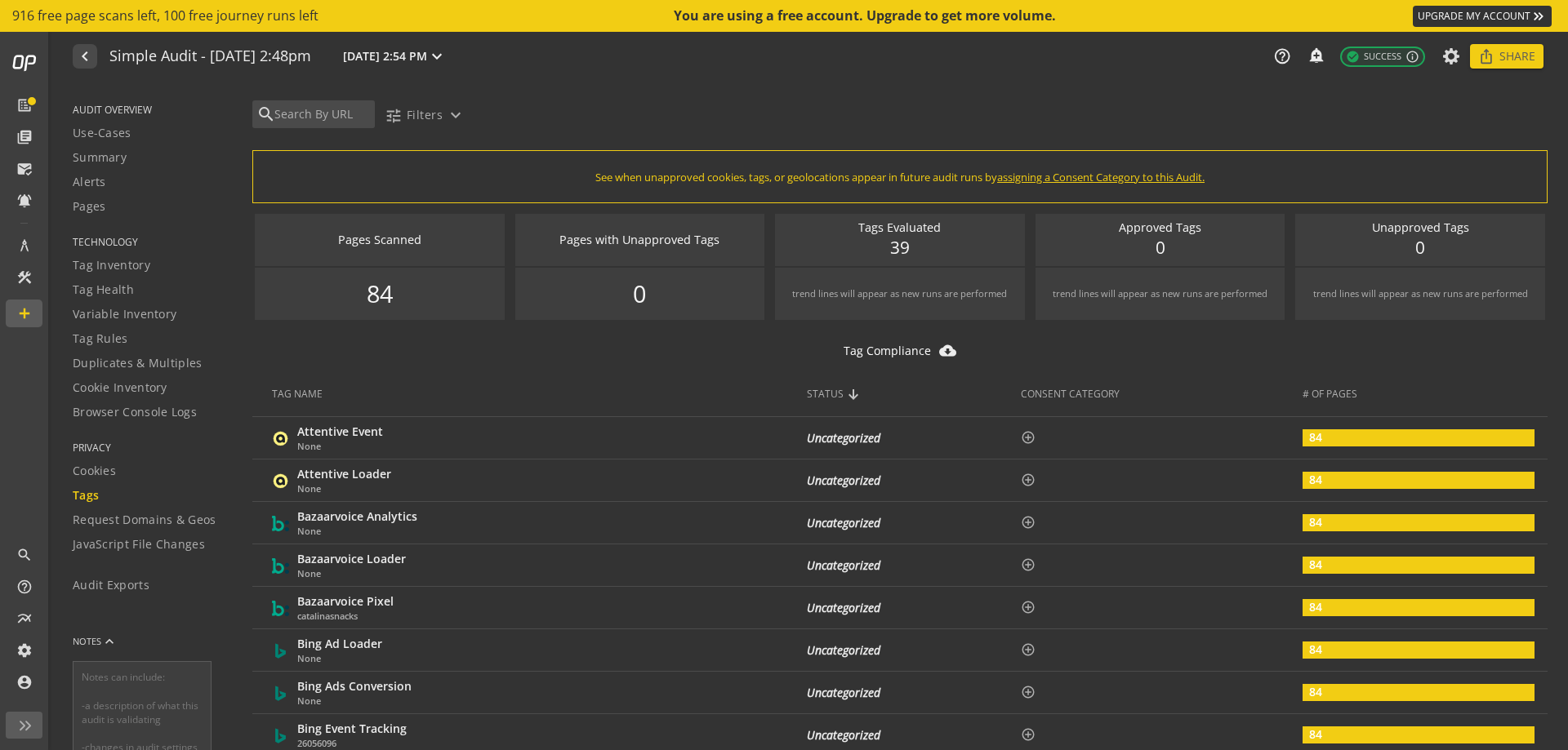
click at [580, 486] on div "Attentive Loader None more_vert" at bounding box center [532, 481] width 522 height 30
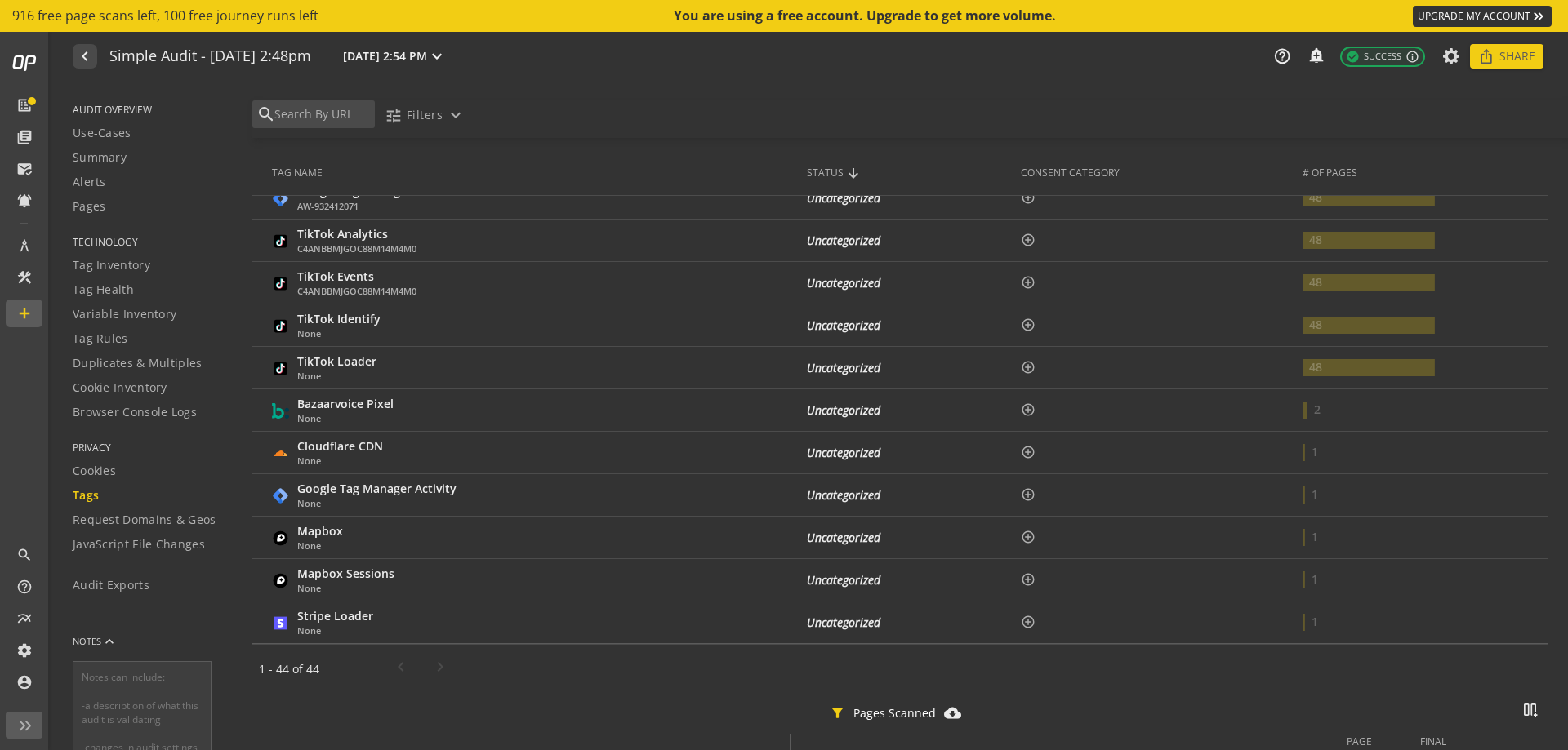
scroll to position [1642, 0]
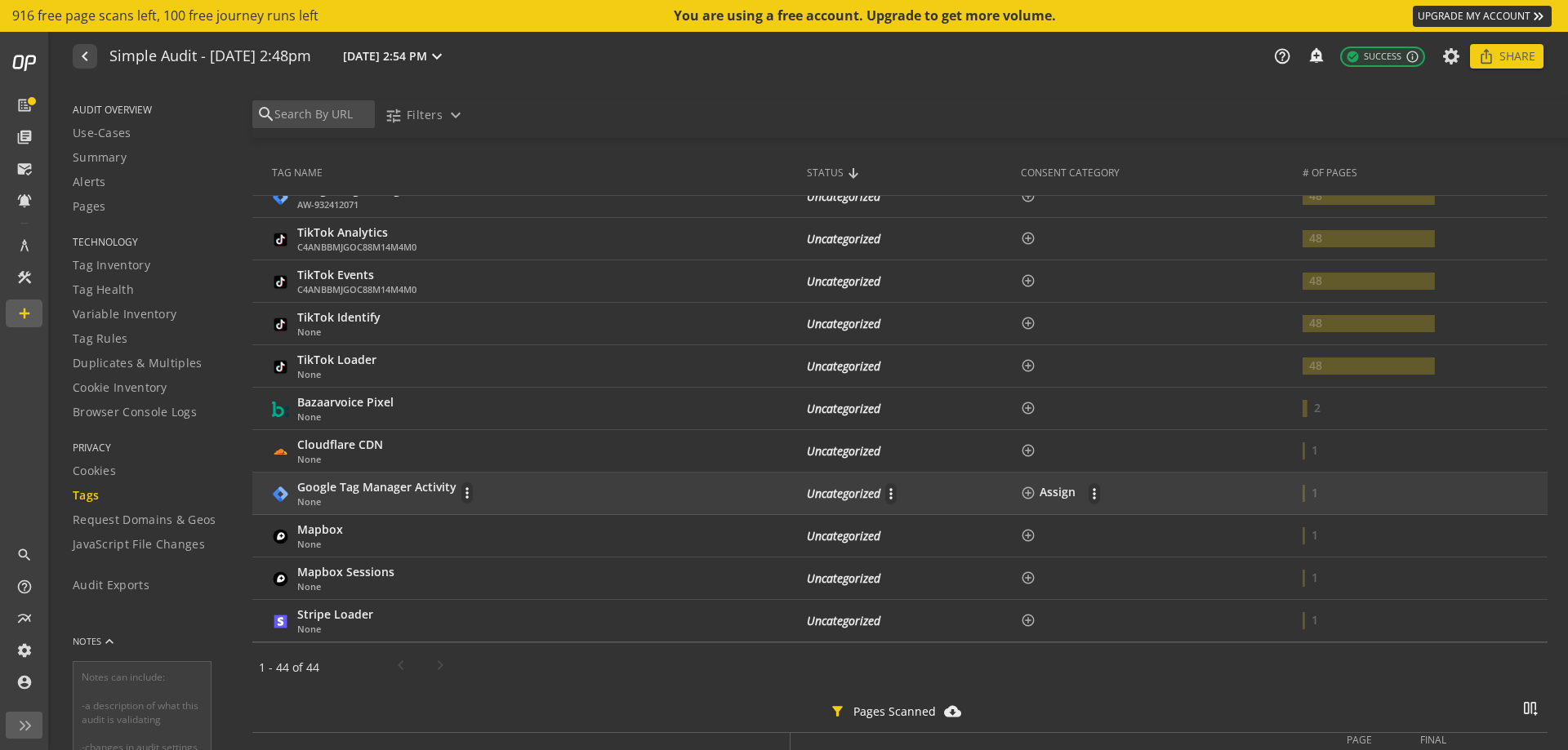
click at [402, 483] on p "Google Tag Manager Activity" at bounding box center [376, 487] width 159 height 17
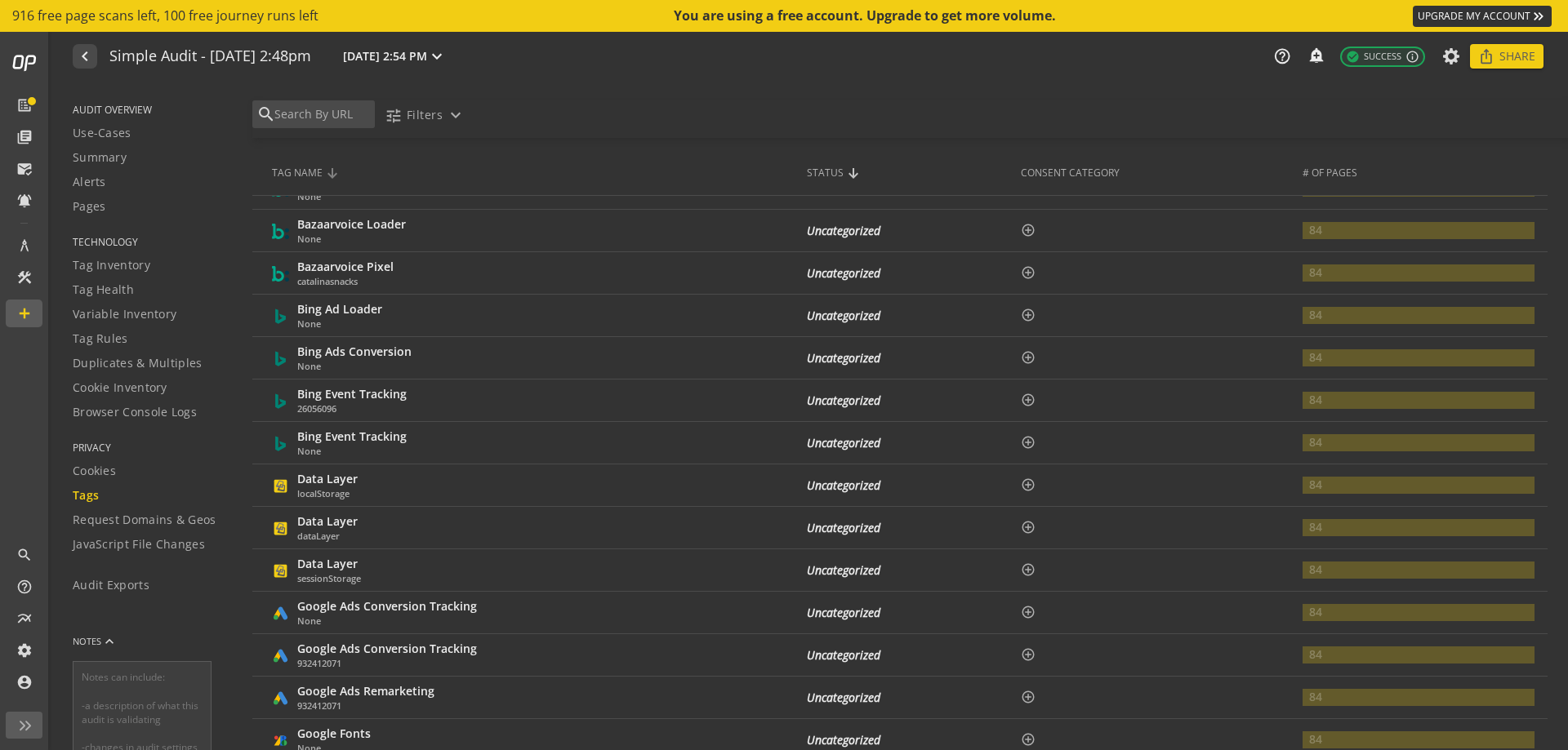
scroll to position [334, 0]
click at [153, 541] on span "JavaScript File Changes" at bounding box center [138, 544] width 132 height 17
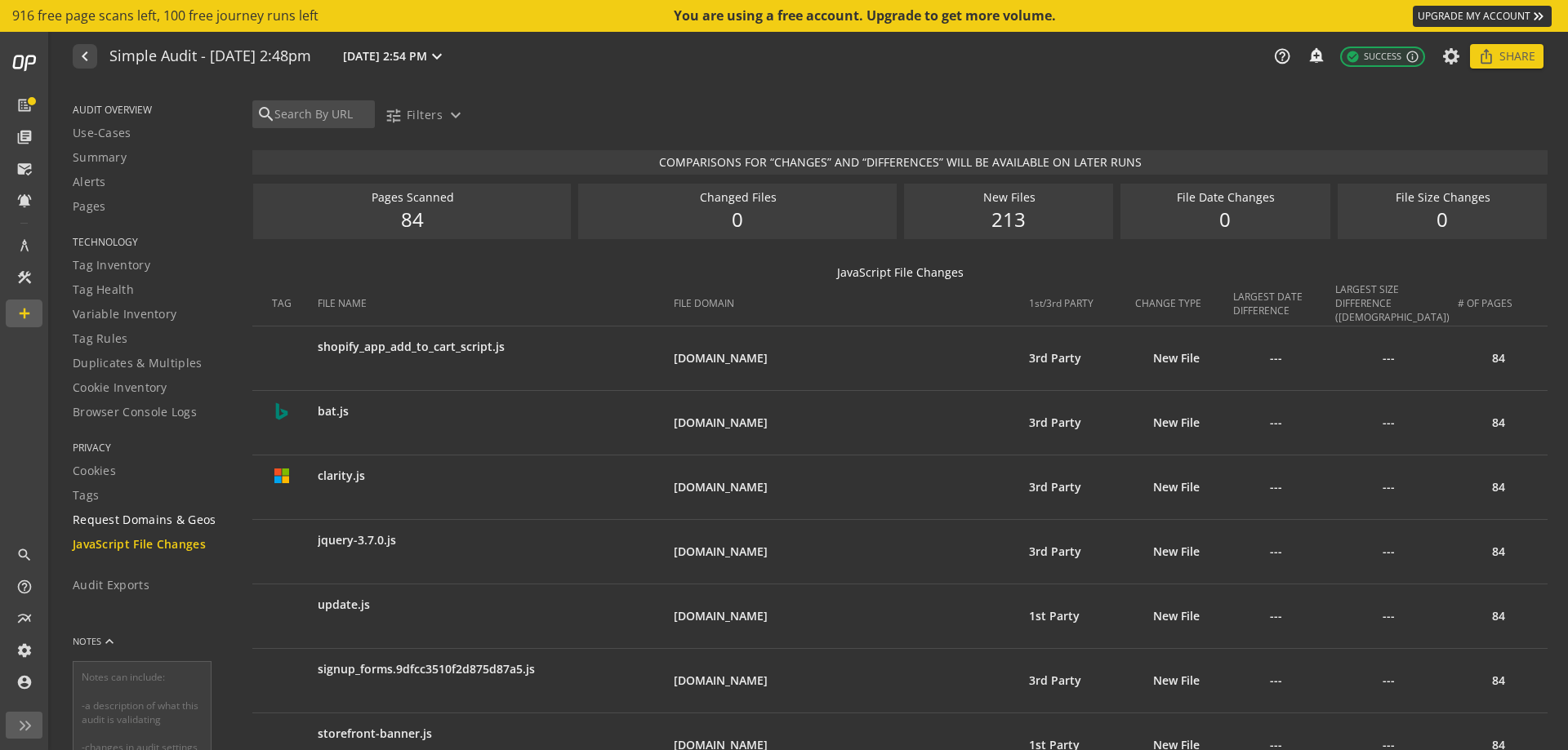
click at [149, 514] on span "Request Domains & Geos" at bounding box center [144, 519] width 144 height 17
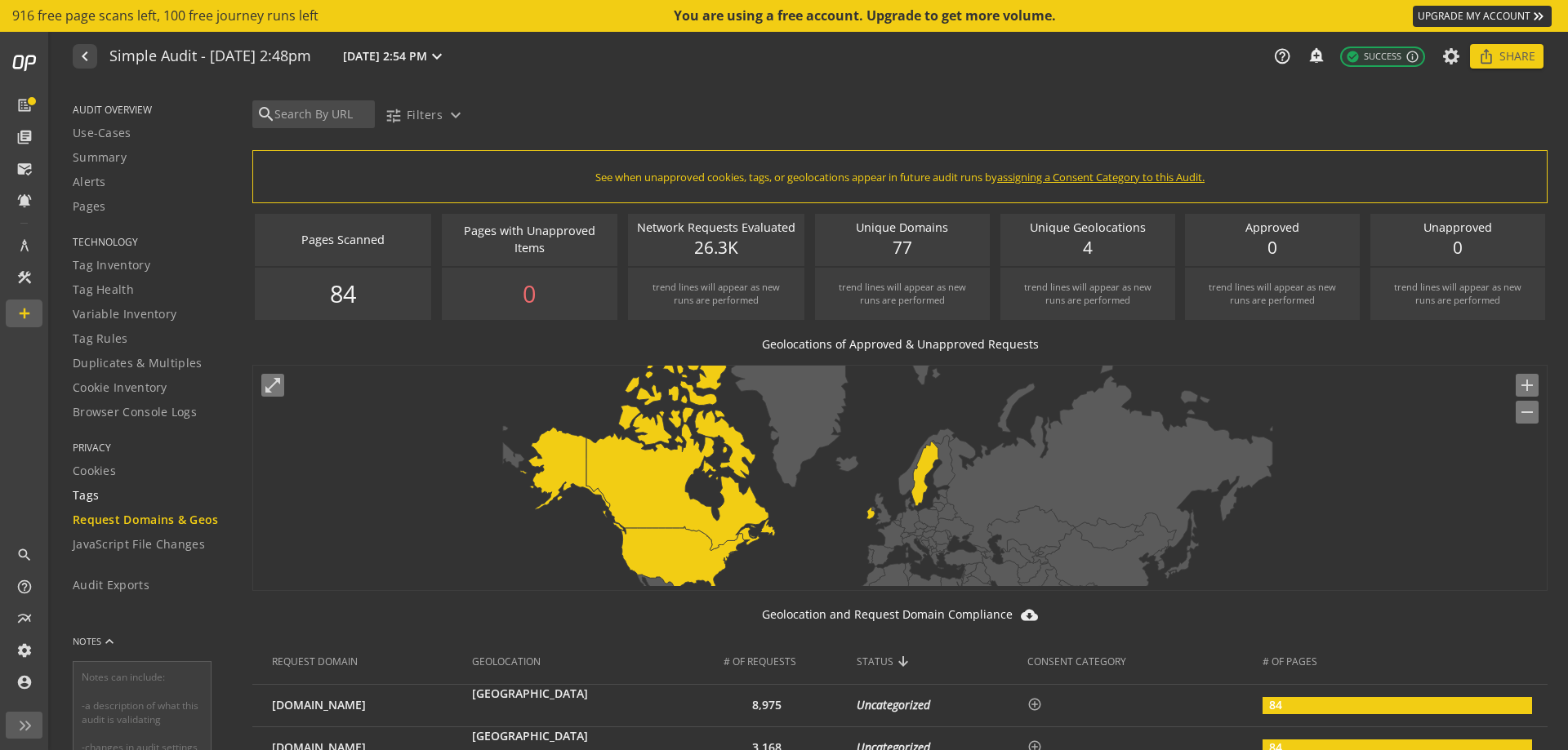
click at [92, 495] on span "Tags" at bounding box center [86, 495] width 26 height 17
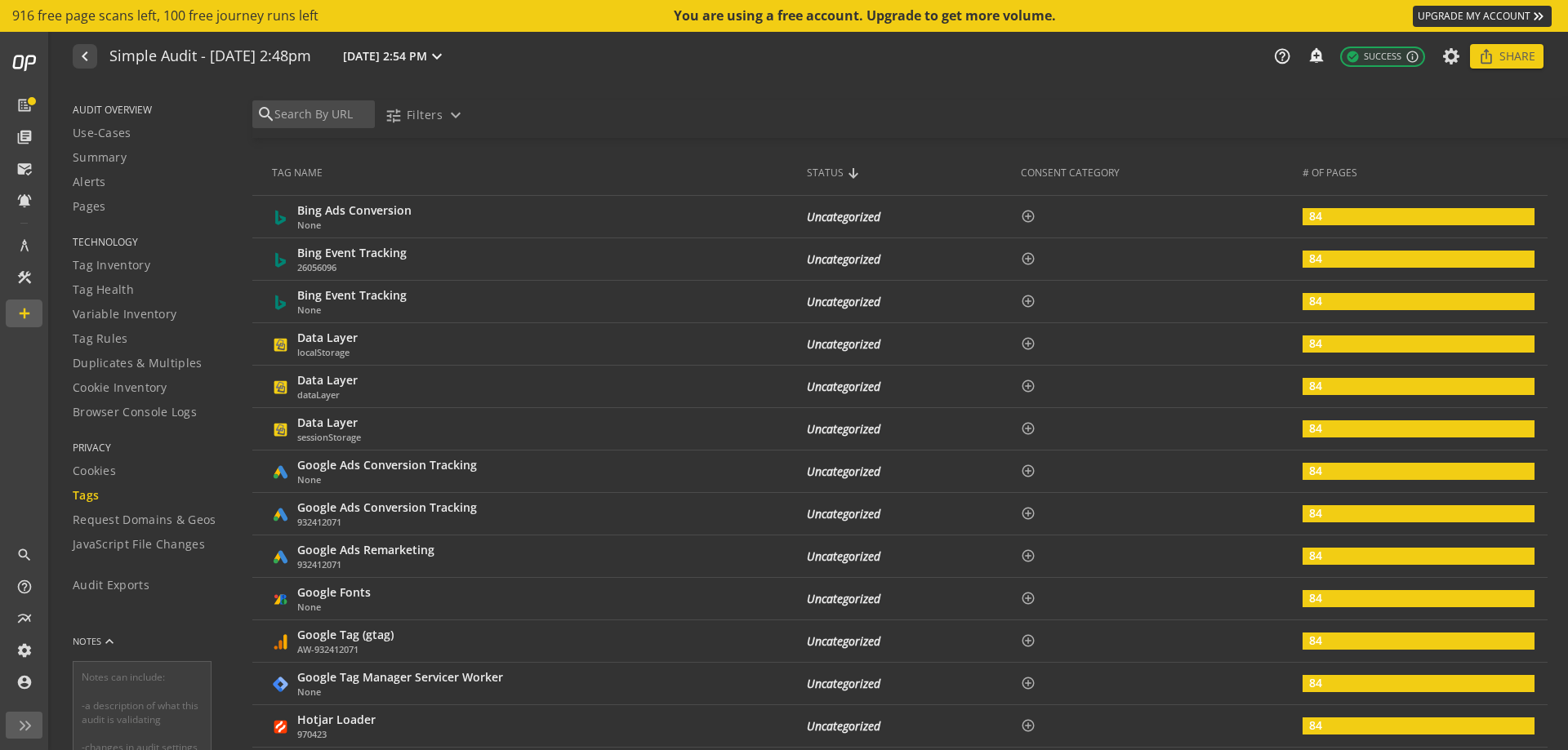
scroll to position [477, 0]
click at [114, 584] on span "Audit Exports" at bounding box center [111, 585] width 77 height 17
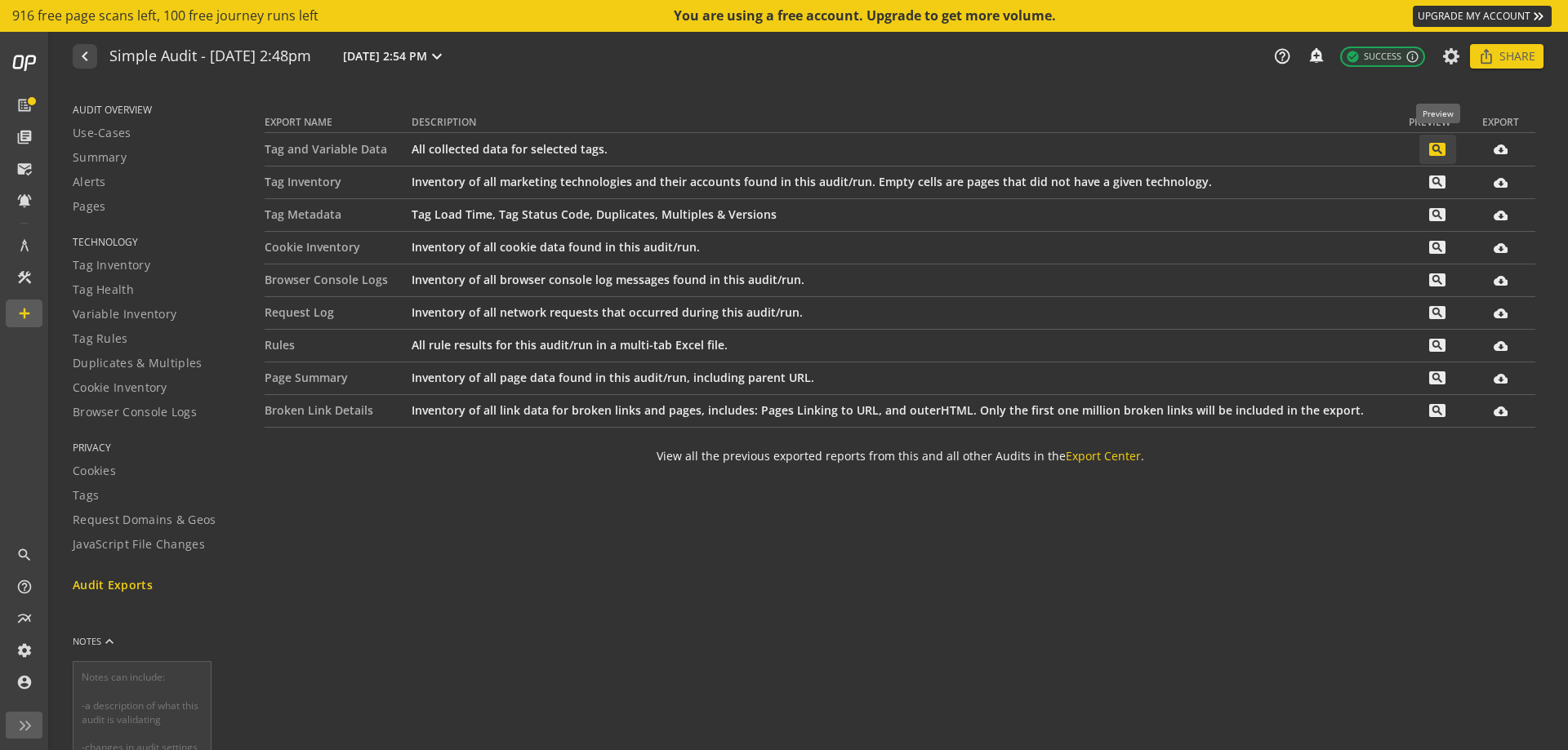
click at [1440, 146] on mat-icon "search" at bounding box center [1437, 149] width 17 height 13
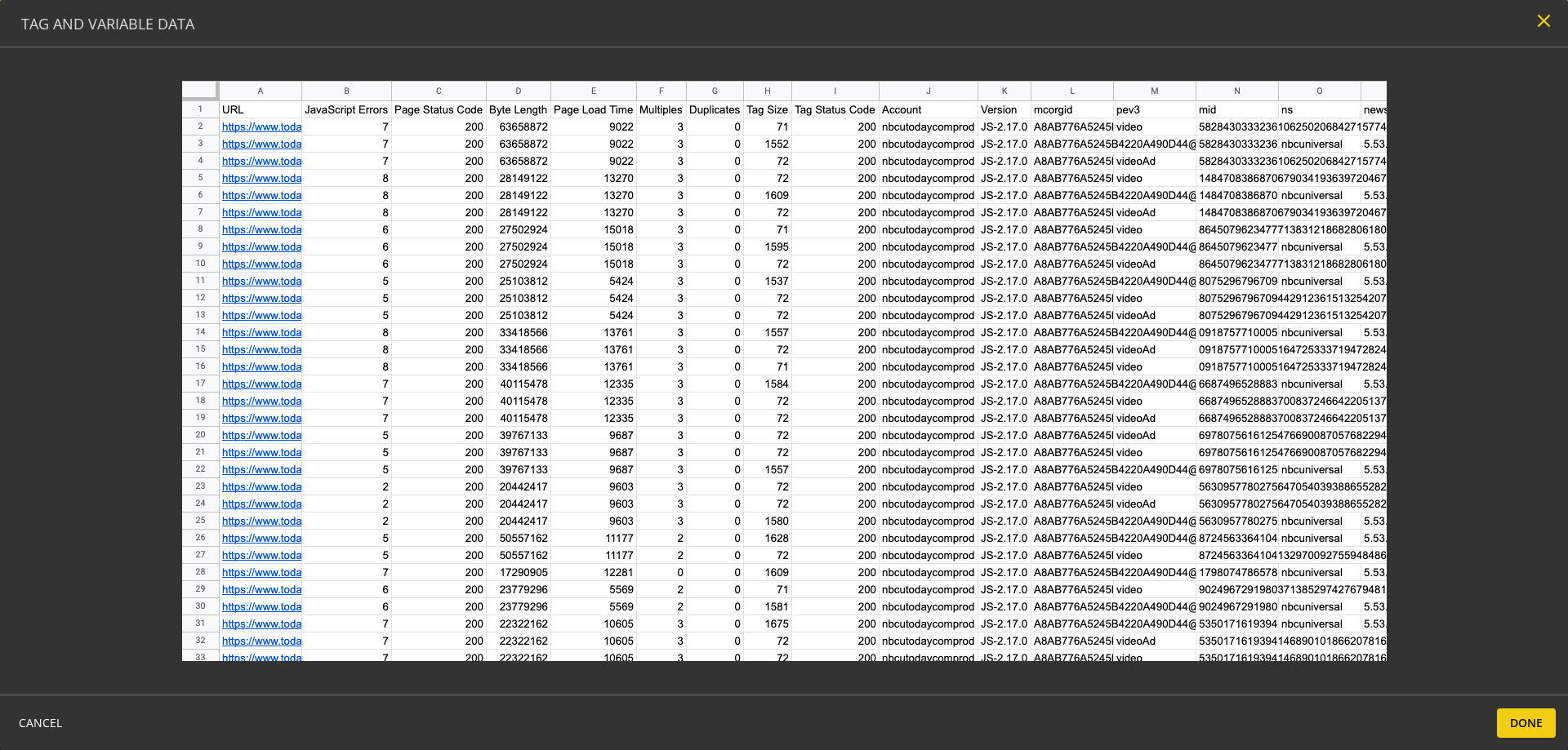
click at [1553, 17] on mat-icon "close" at bounding box center [1544, 20] width 22 height 22
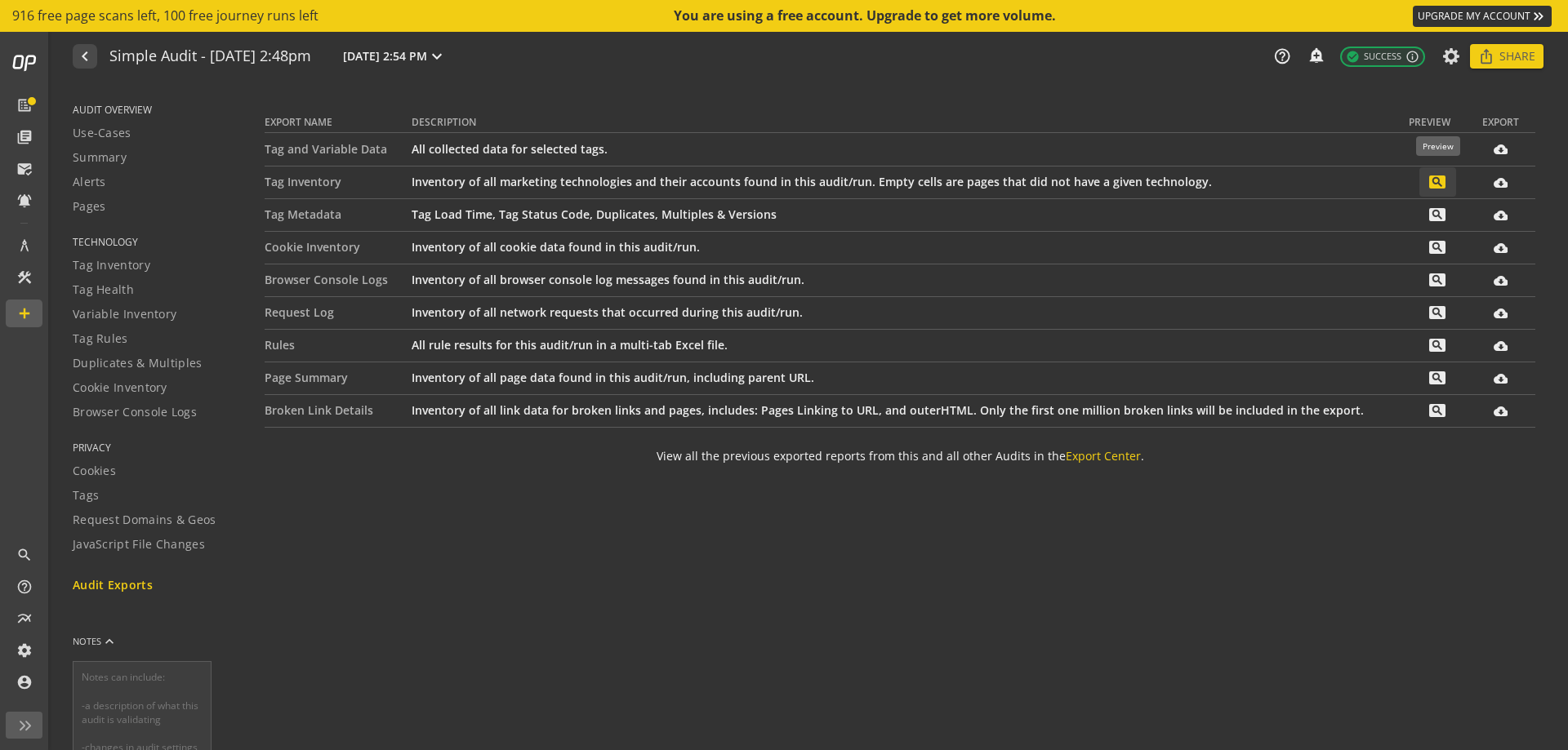
click at [1439, 179] on mat-icon "search" at bounding box center [1437, 182] width 17 height 13
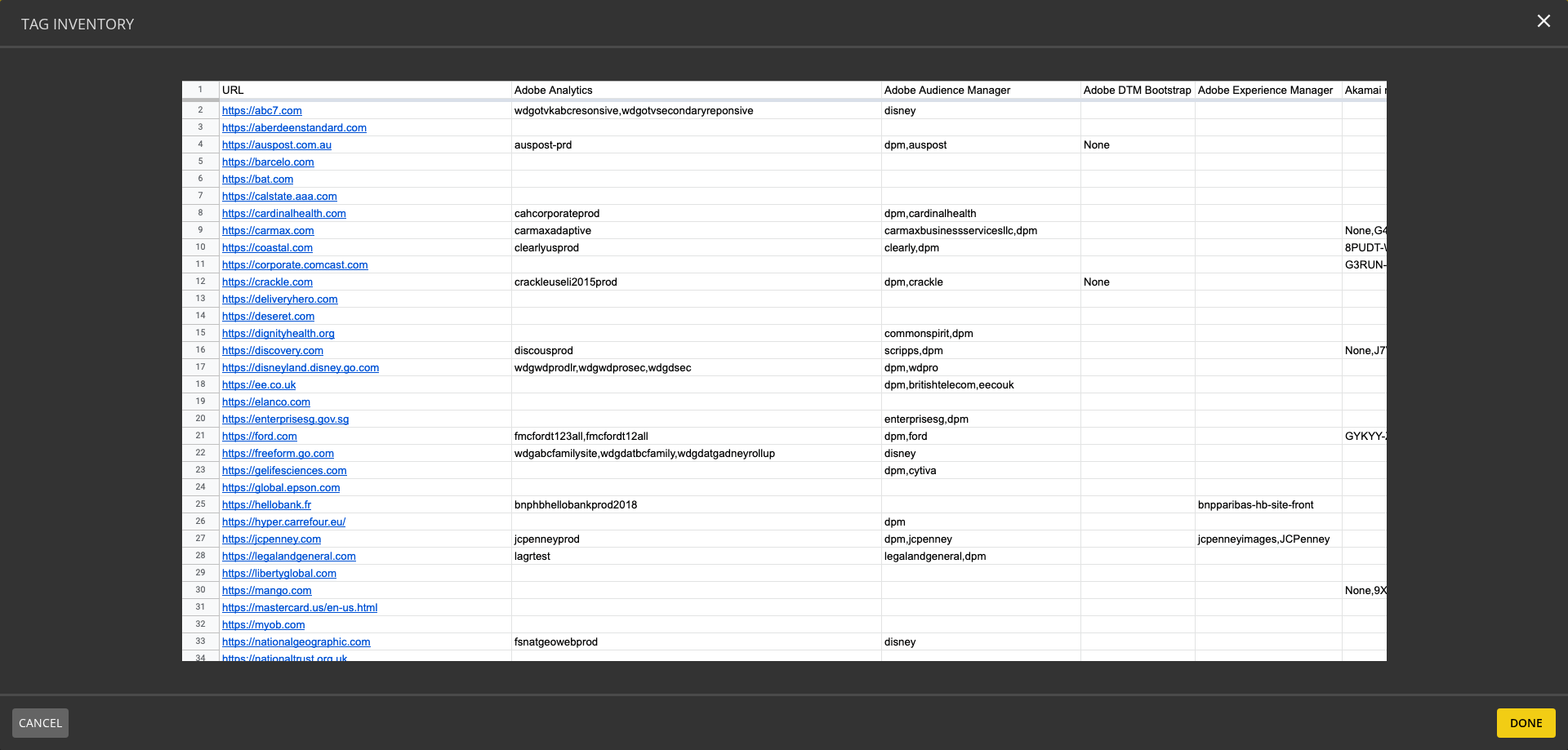
scroll to position [96, 0]
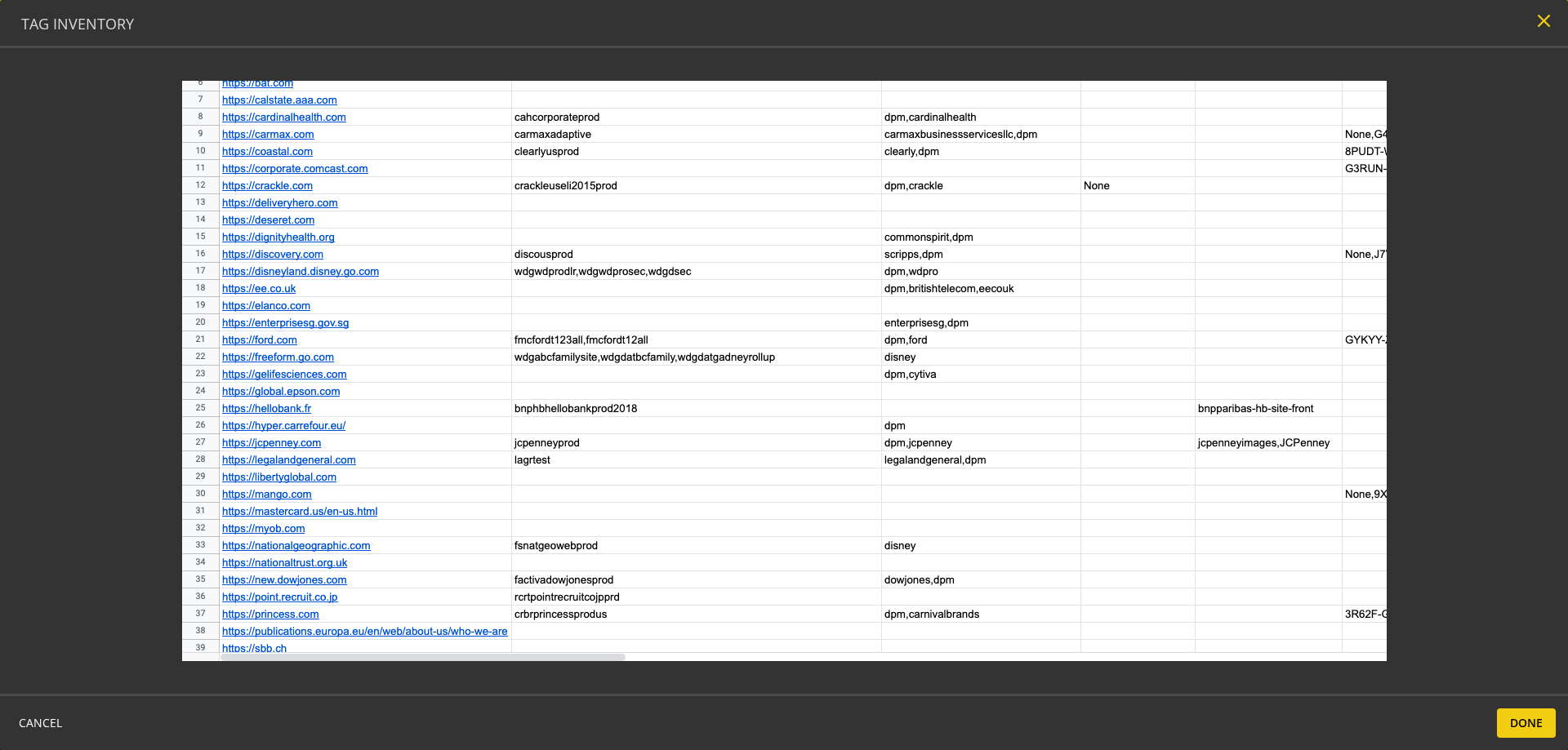
click at [1552, 24] on mat-icon "close" at bounding box center [1544, 20] width 22 height 22
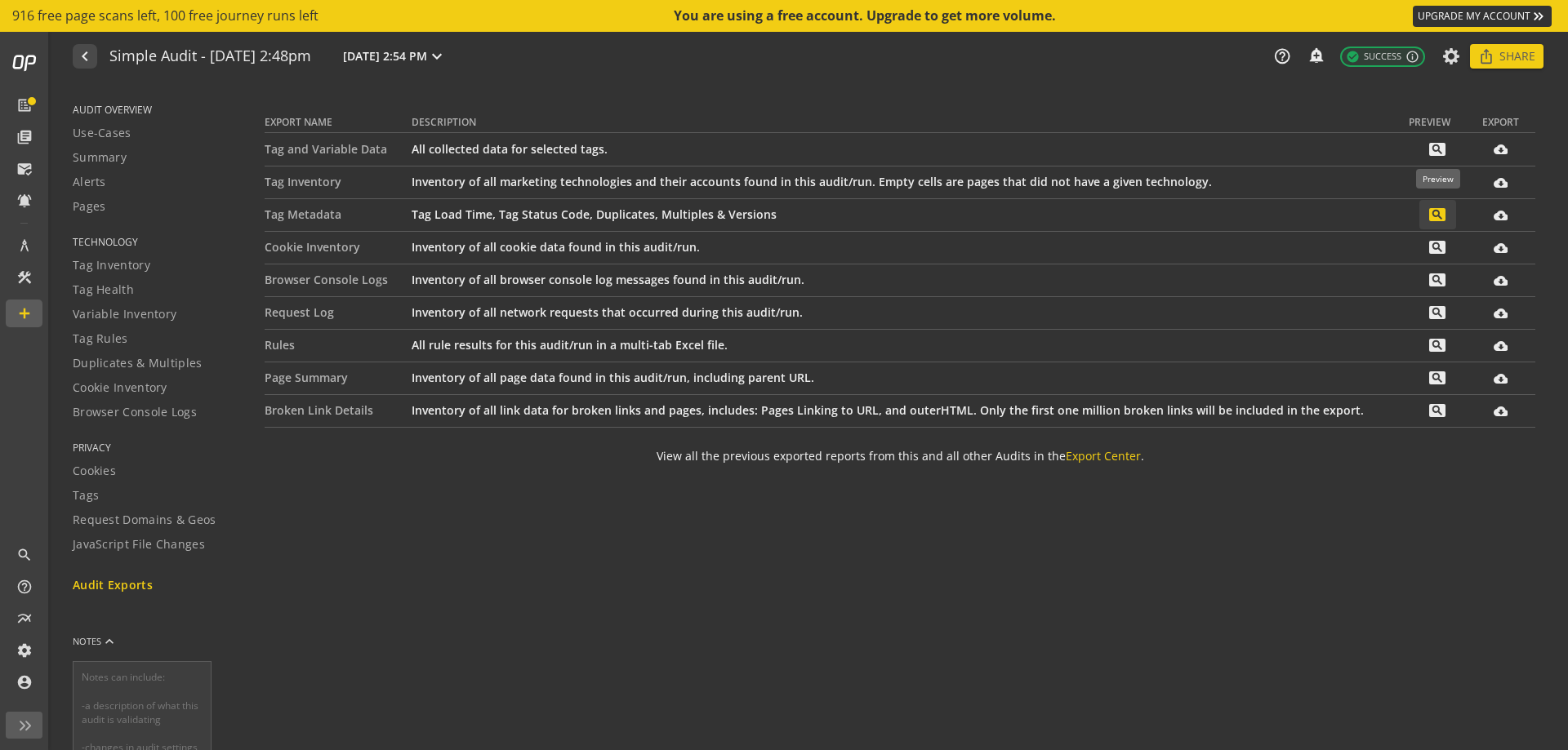
click at [1439, 213] on mat-icon "search" at bounding box center [1437, 214] width 17 height 13
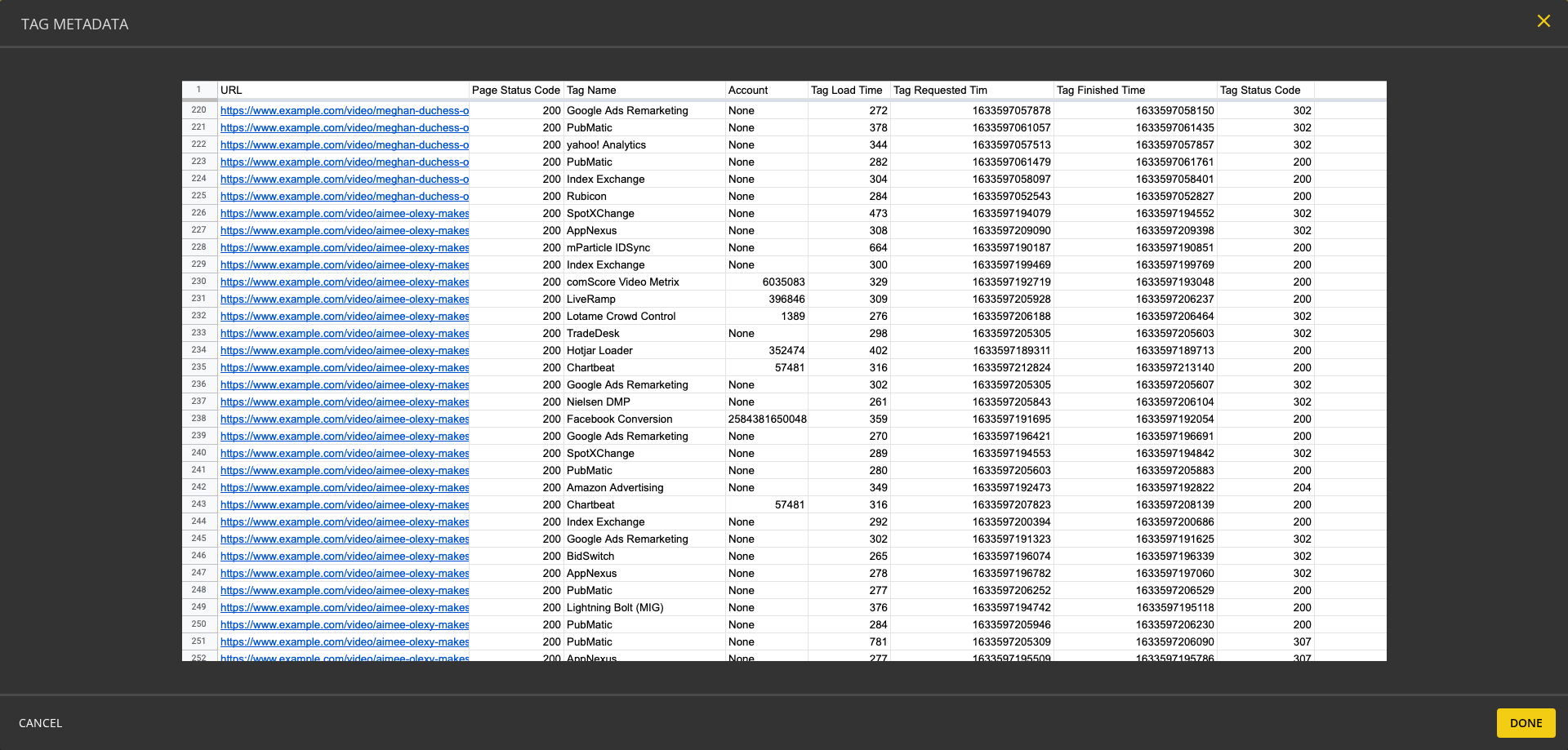
click at [1544, 17] on mat-icon "close" at bounding box center [1544, 20] width 22 height 22
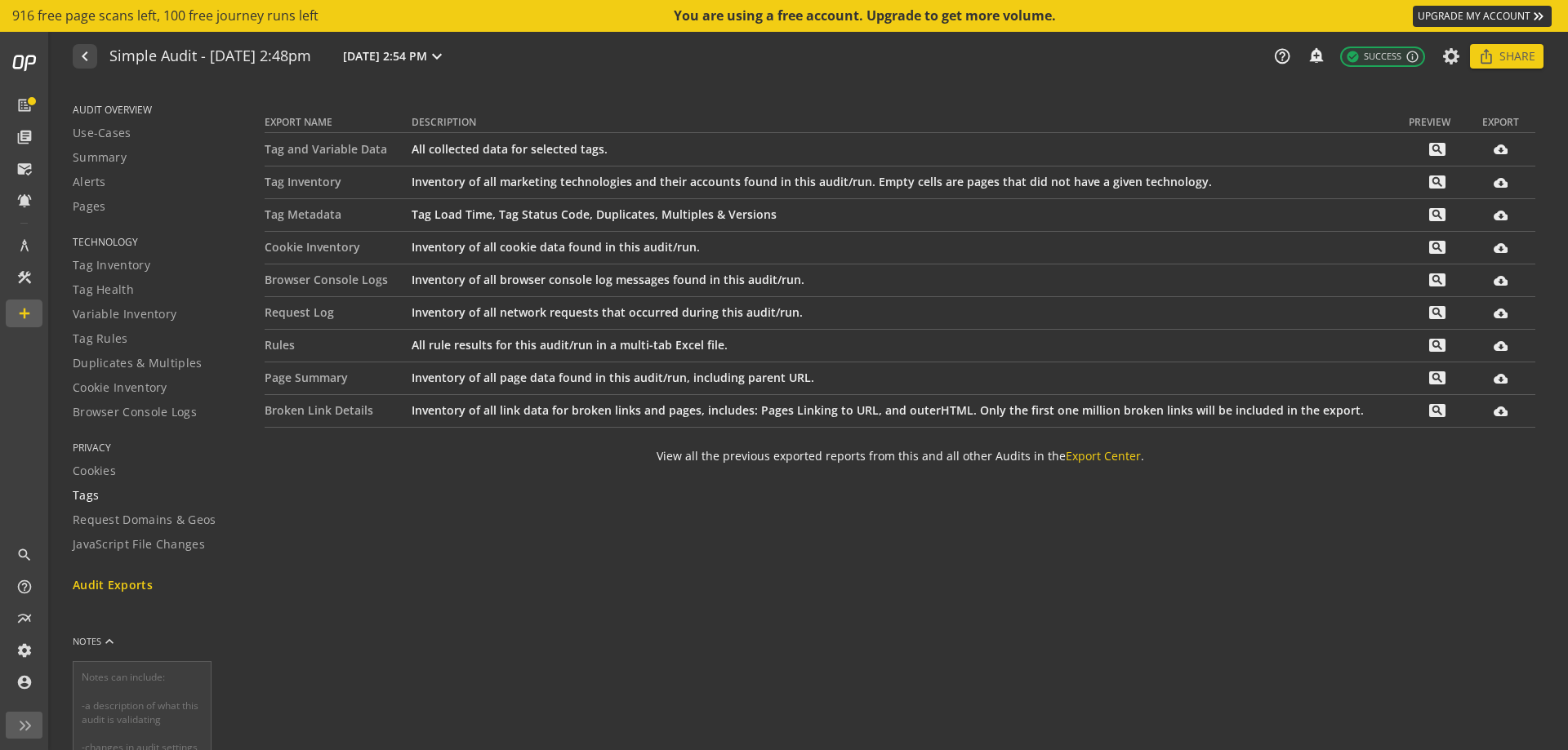
click at [87, 499] on span "Tags" at bounding box center [86, 495] width 26 height 17
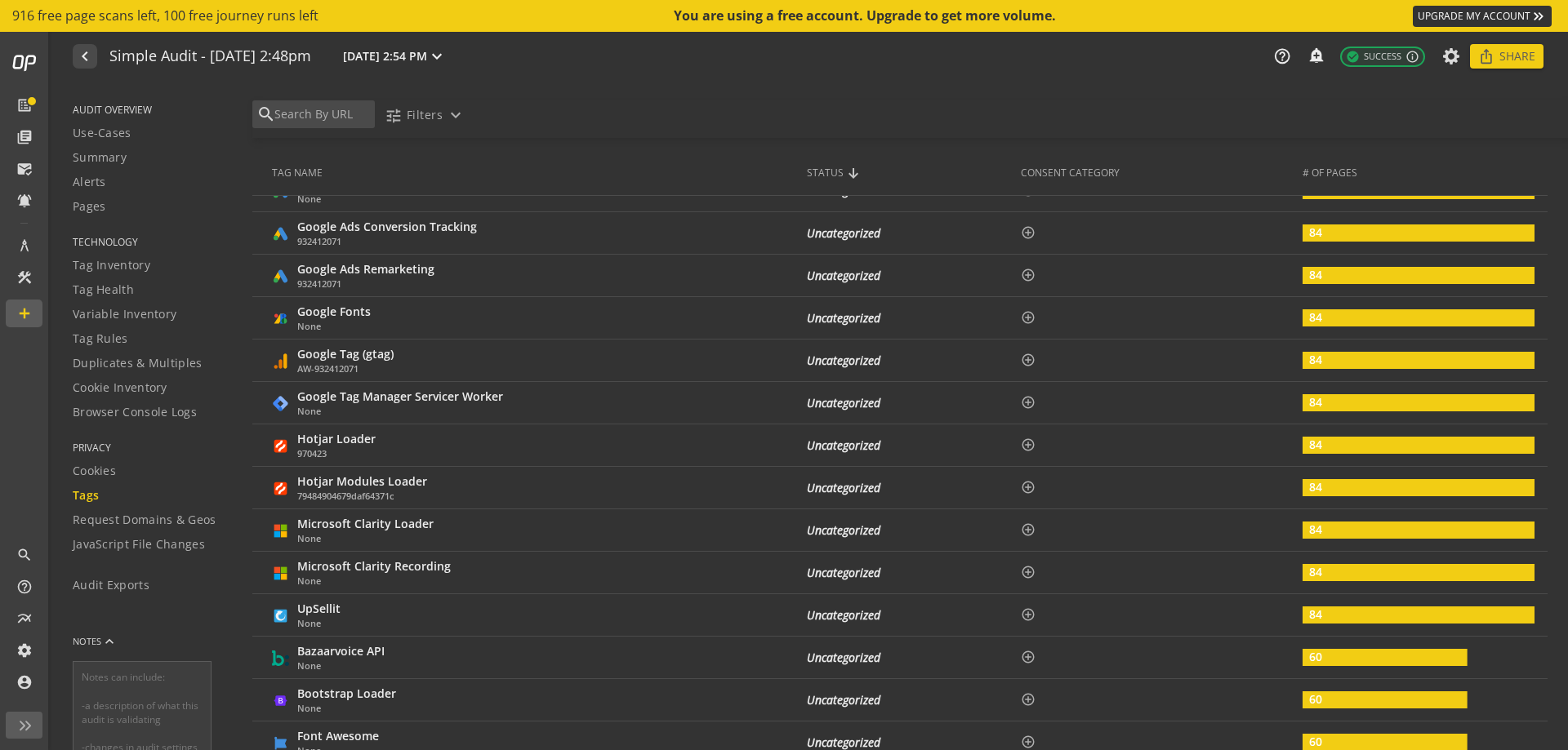
scroll to position [758, 0]
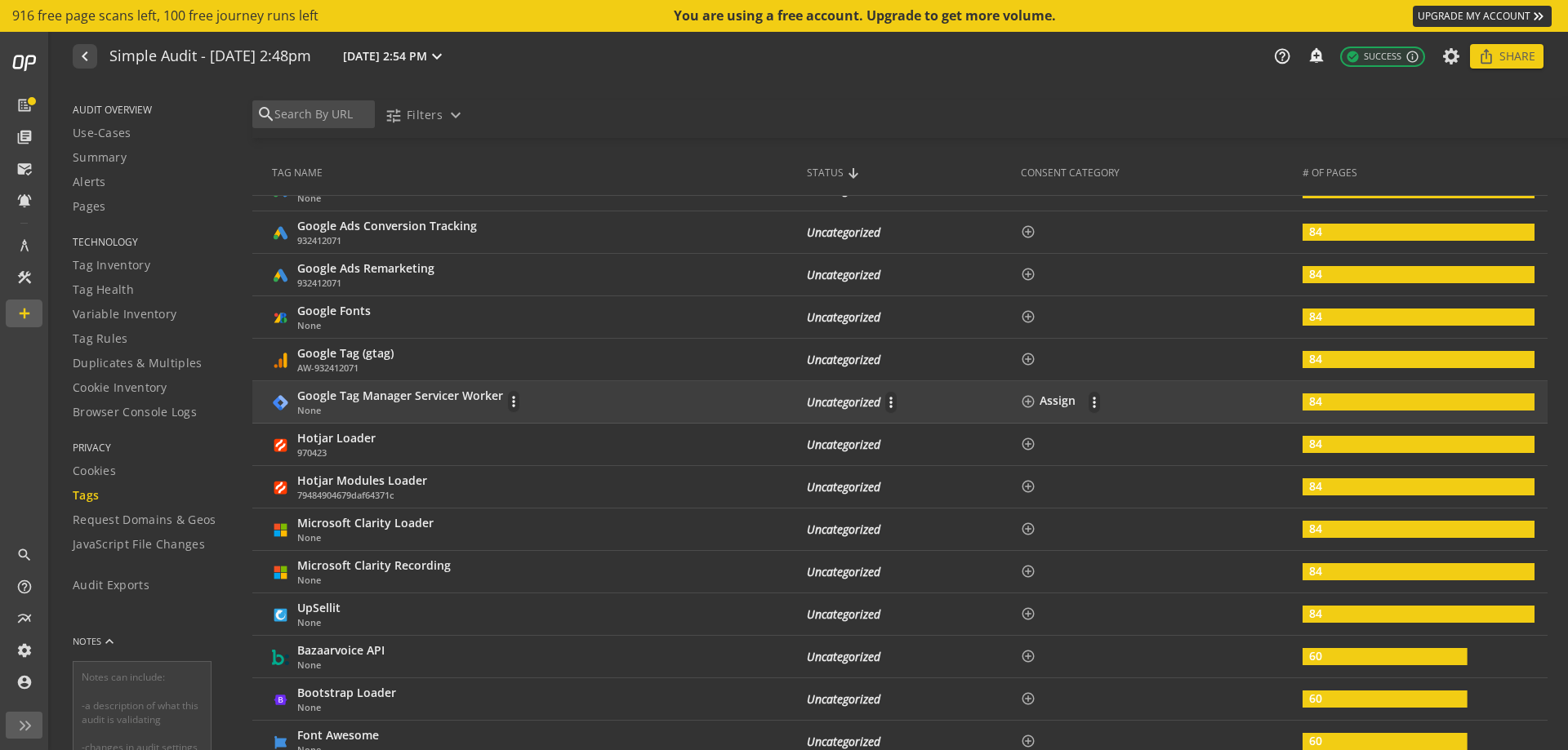
click at [452, 395] on p "Google Tag Manager Servicer Worker" at bounding box center [400, 396] width 206 height 17
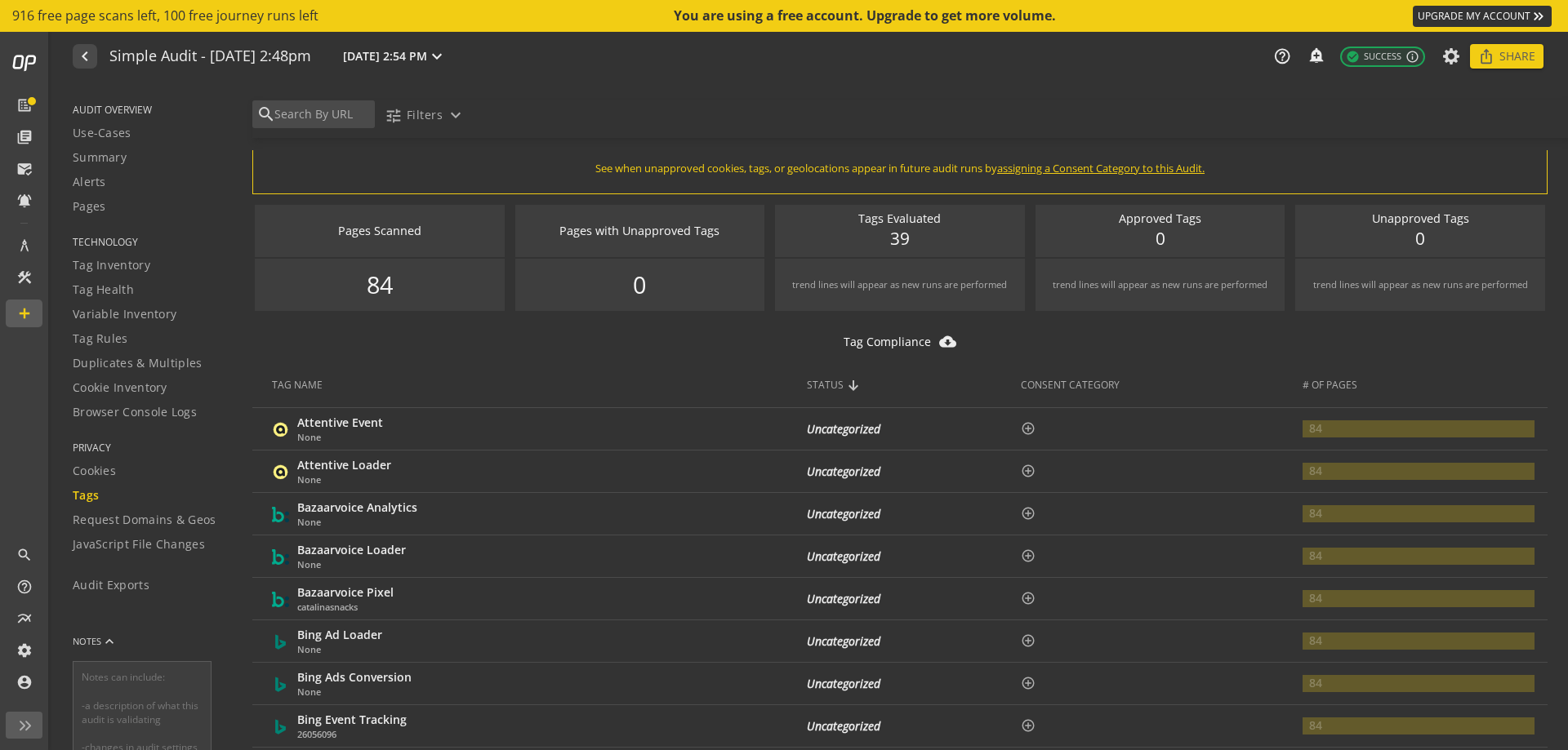
scroll to position [0, 0]
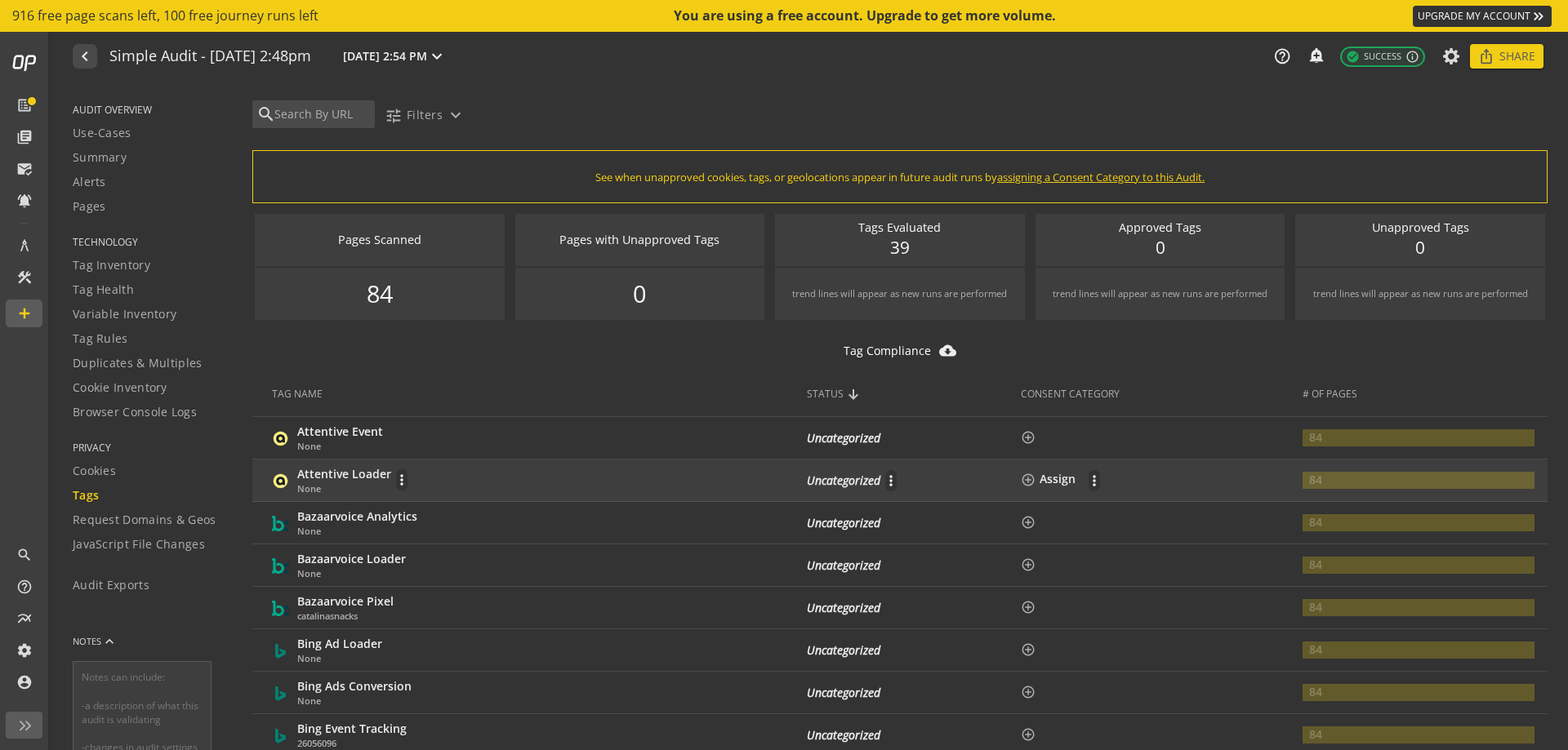
click at [362, 479] on p "Attentive Loader" at bounding box center [344, 474] width 94 height 17
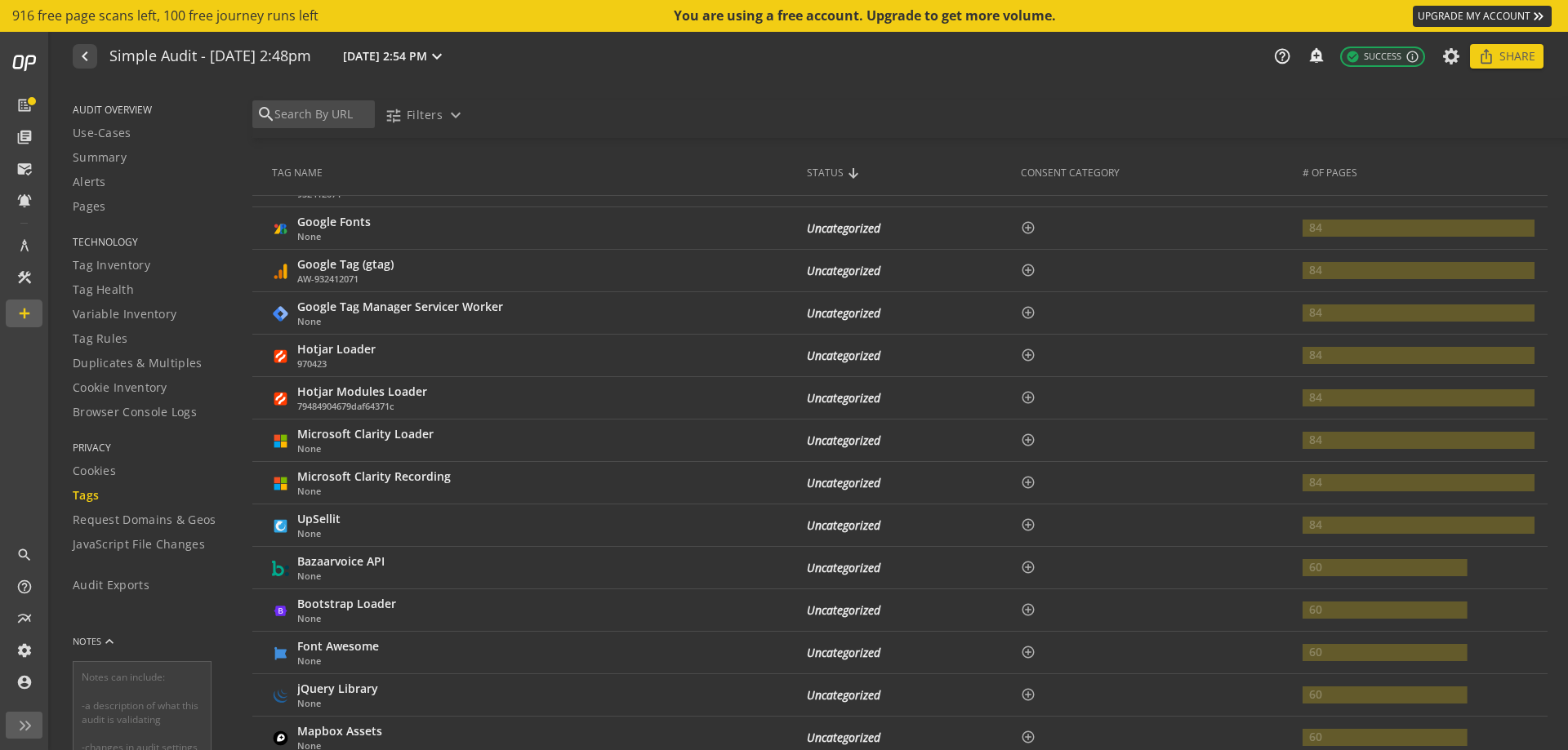
scroll to position [846, 0]
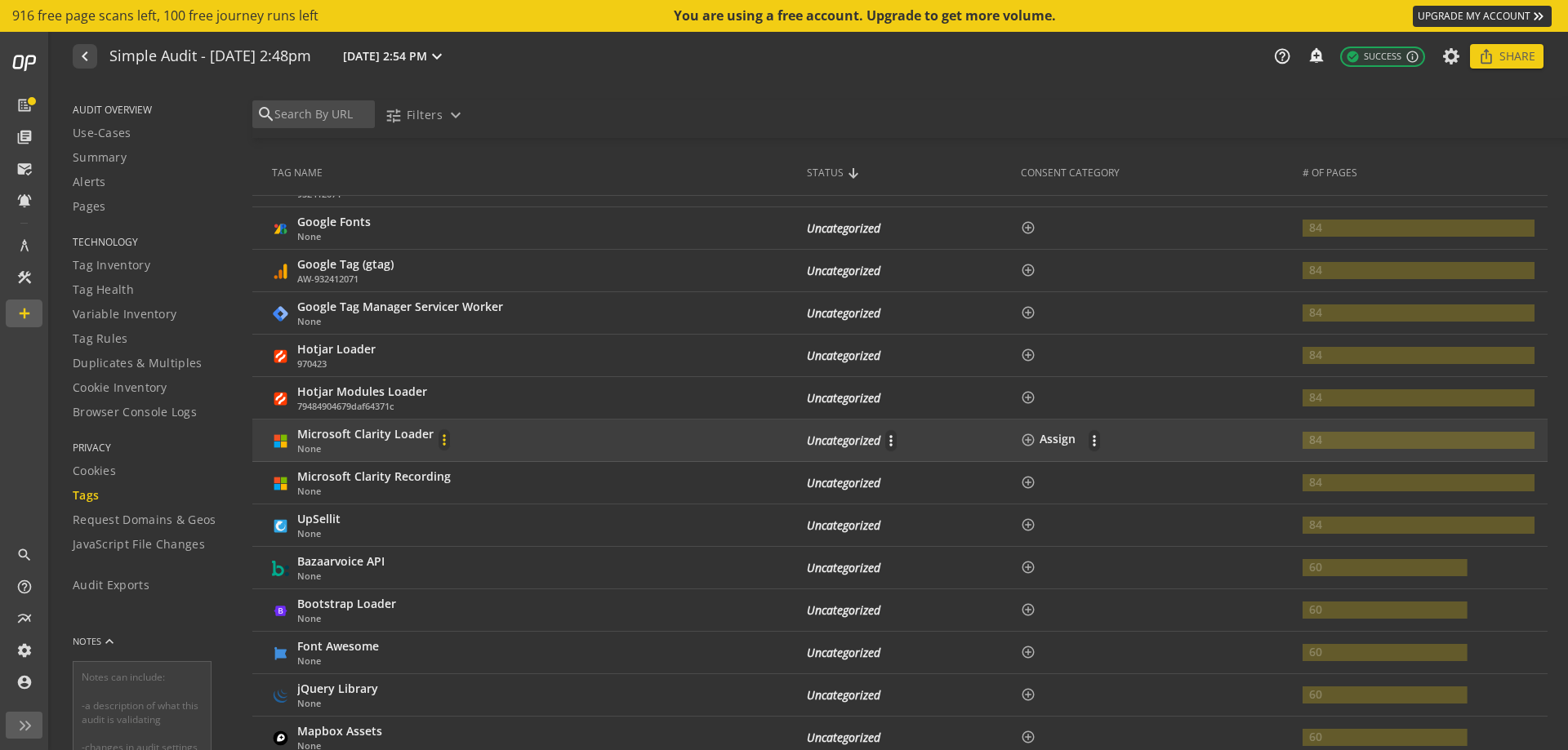
click at [444, 438] on mat-icon "more_vert" at bounding box center [444, 440] width 11 height 17
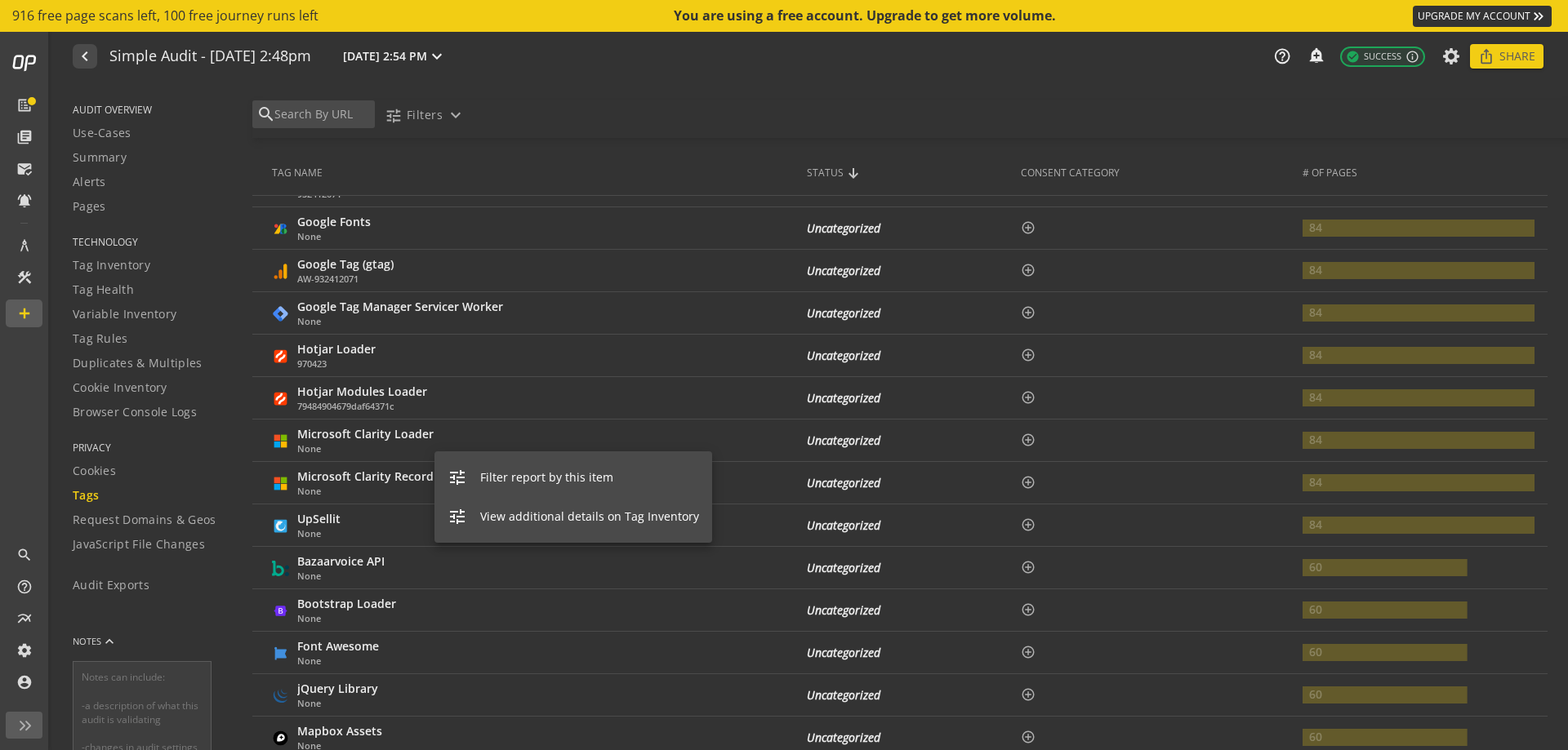
click at [347, 492] on div at bounding box center [784, 375] width 1568 height 750
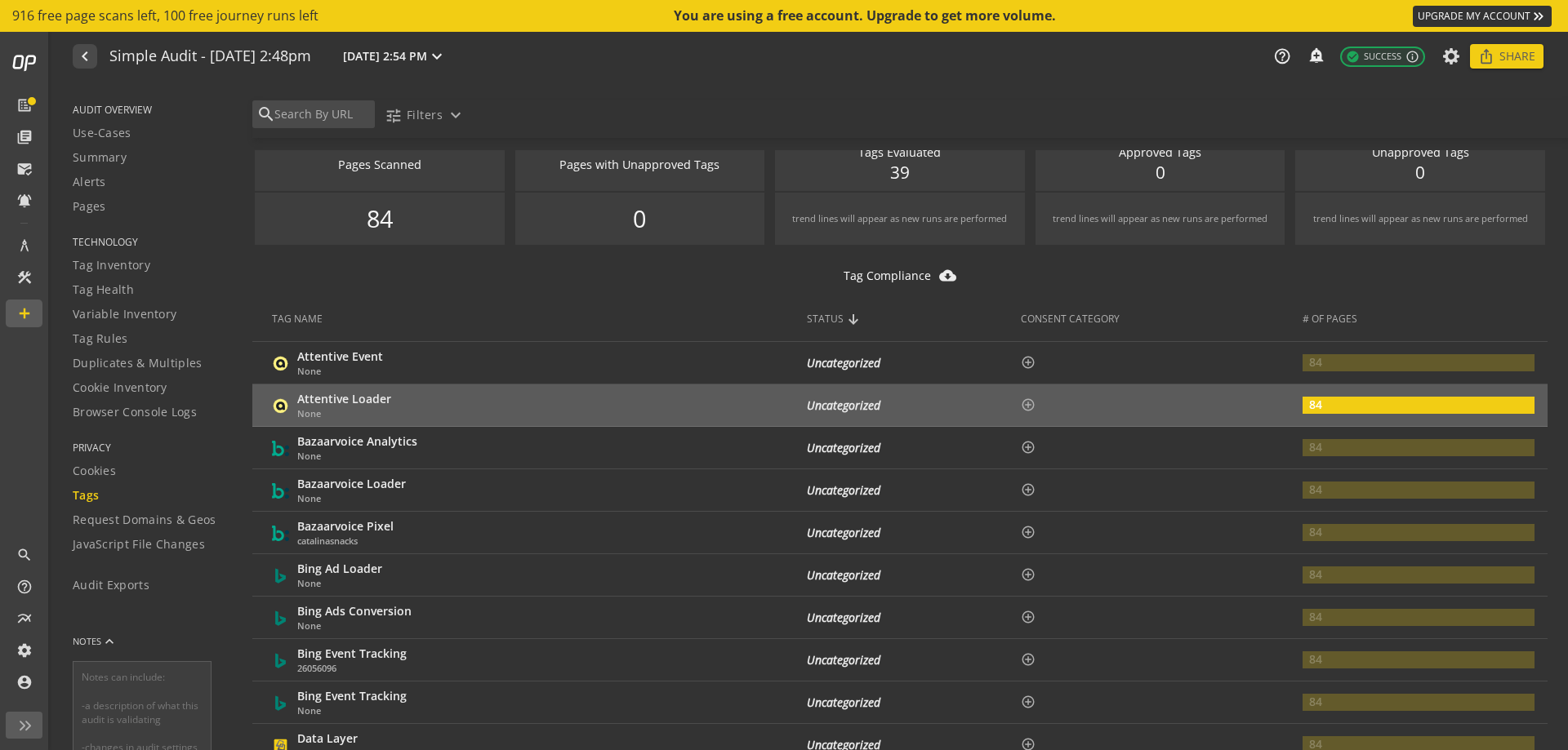
scroll to position [0, 0]
